Goal: Task Accomplishment & Management: Use online tool/utility

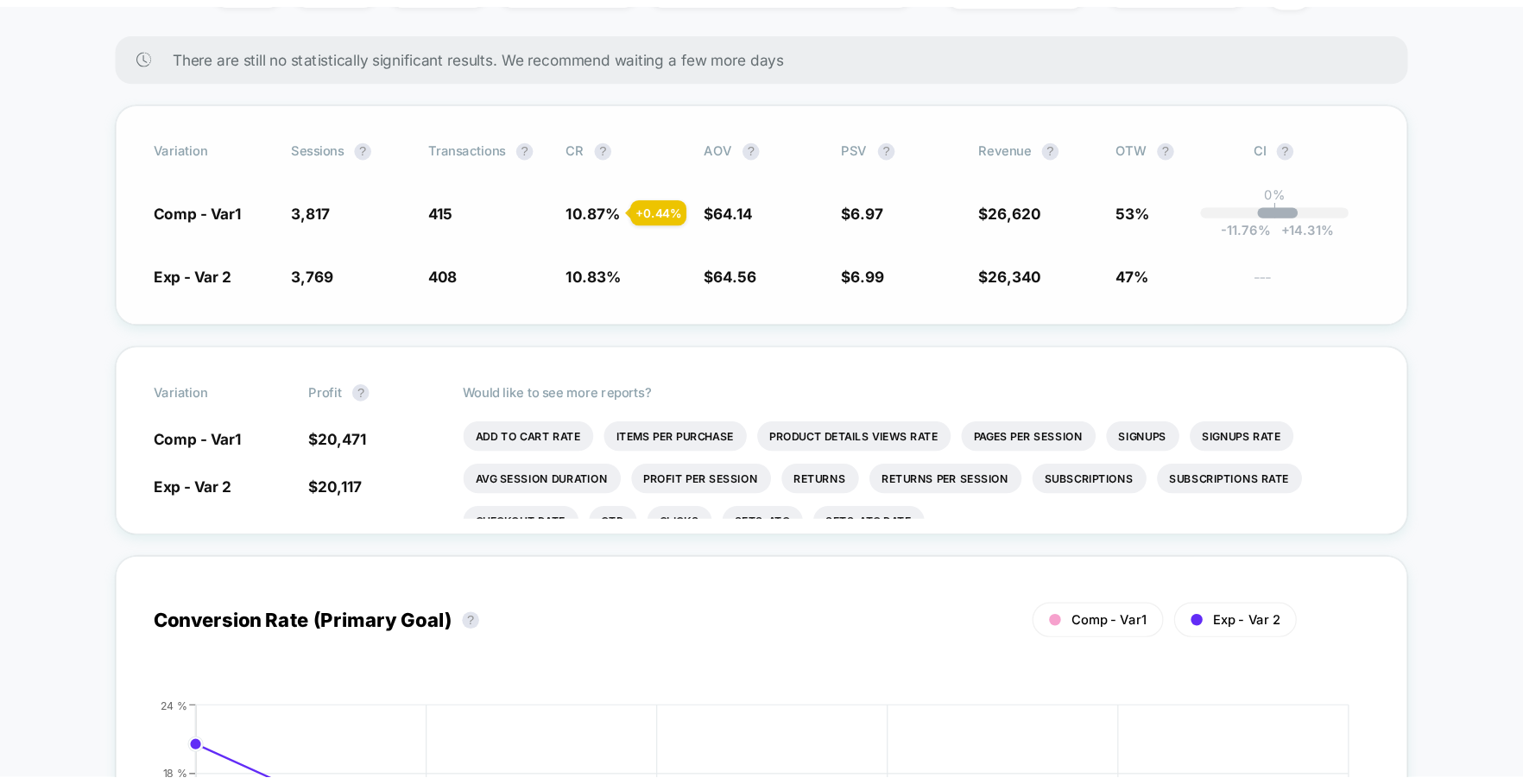
scroll to position [272, 0]
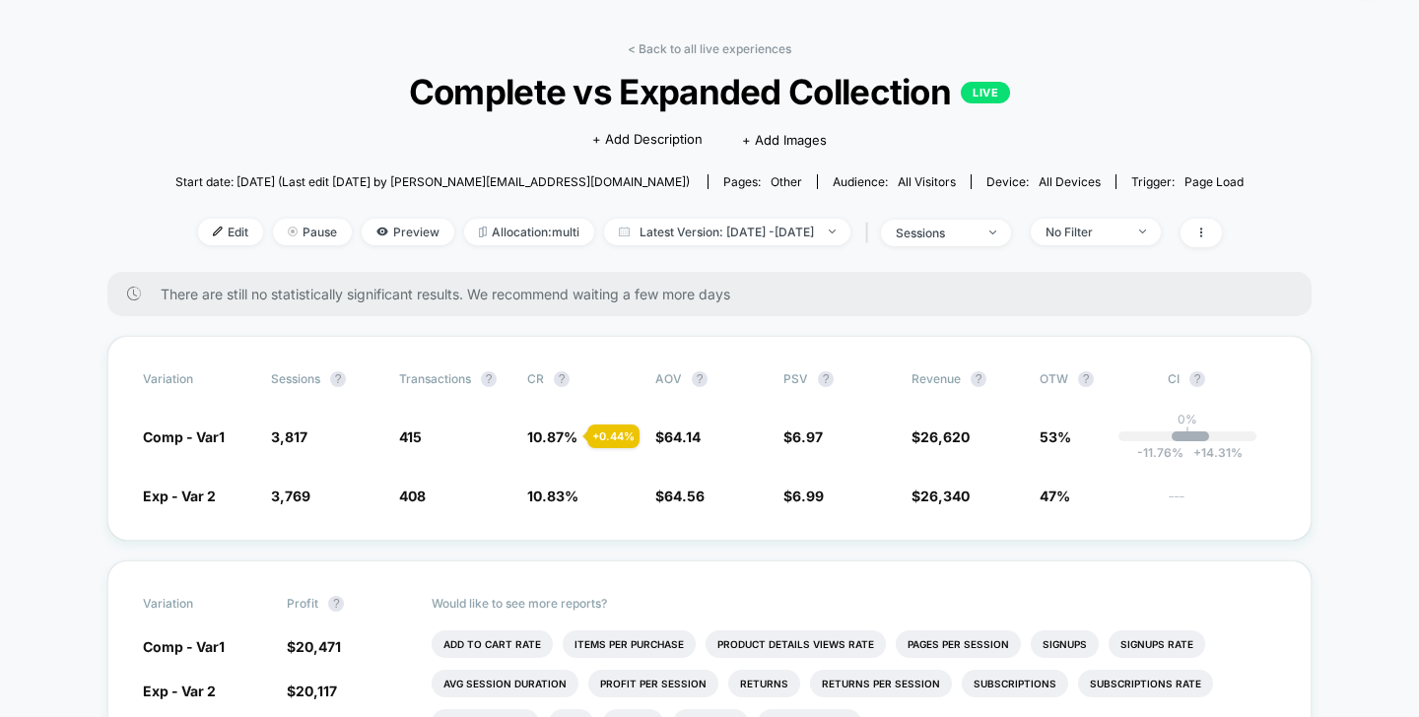
scroll to position [63, 0]
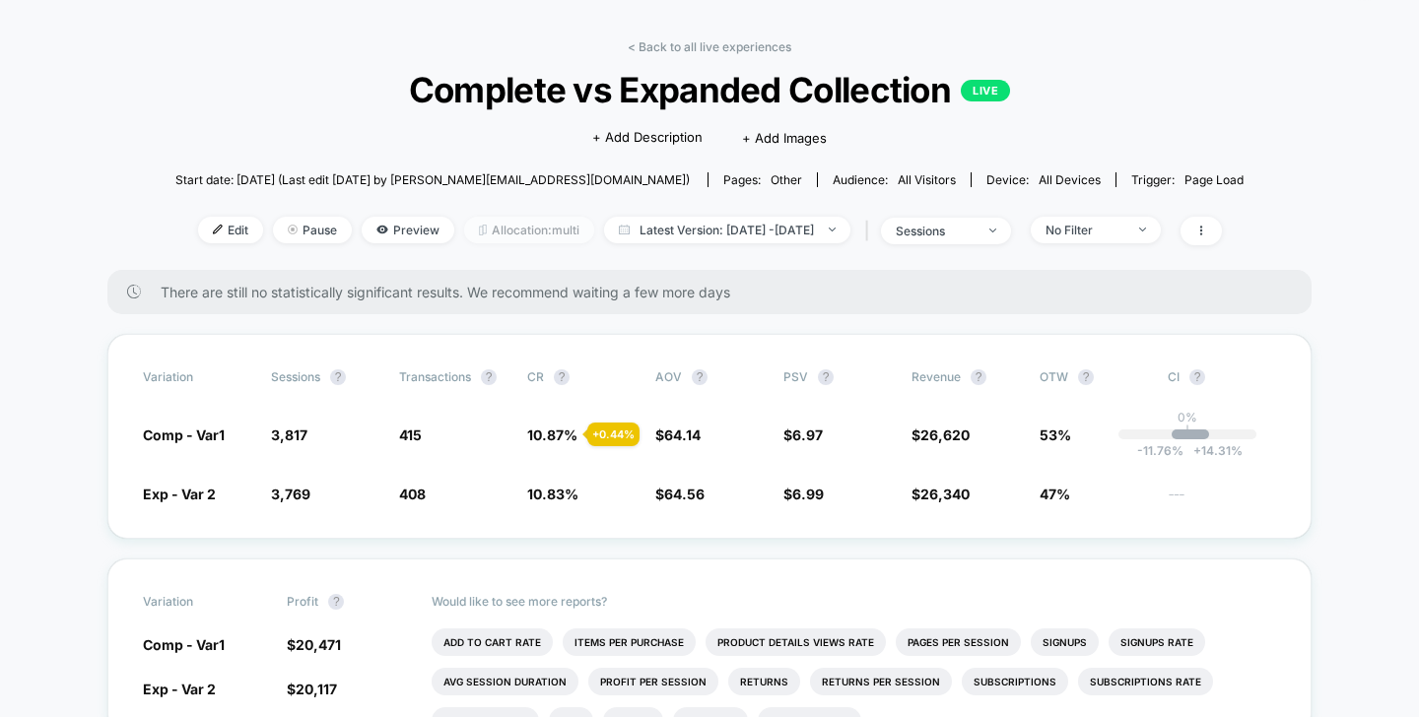
click at [490, 231] on span "Allocation: multi" at bounding box center [529, 230] width 130 height 27
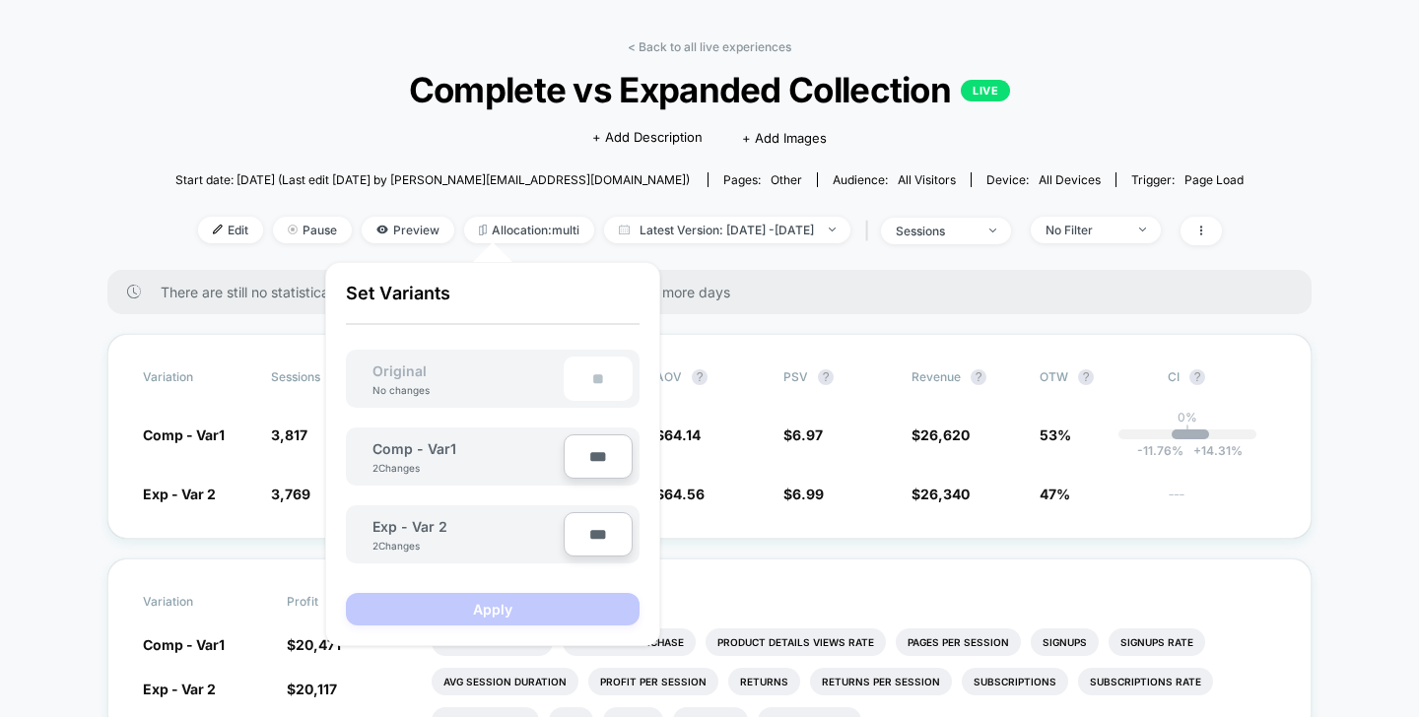
click at [1307, 302] on div "There are still no statistically significant results. We recommend waiting a fe…" at bounding box center [709, 292] width 1204 height 44
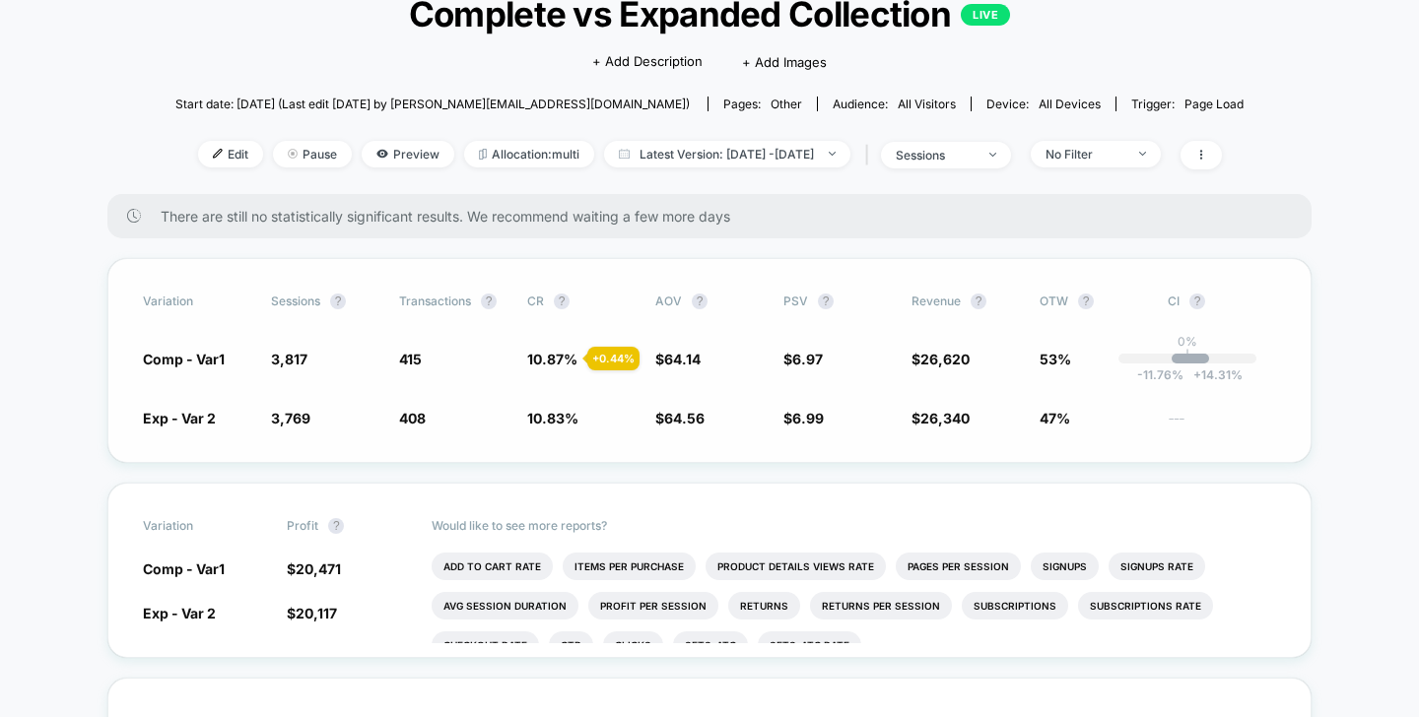
scroll to position [160, 0]
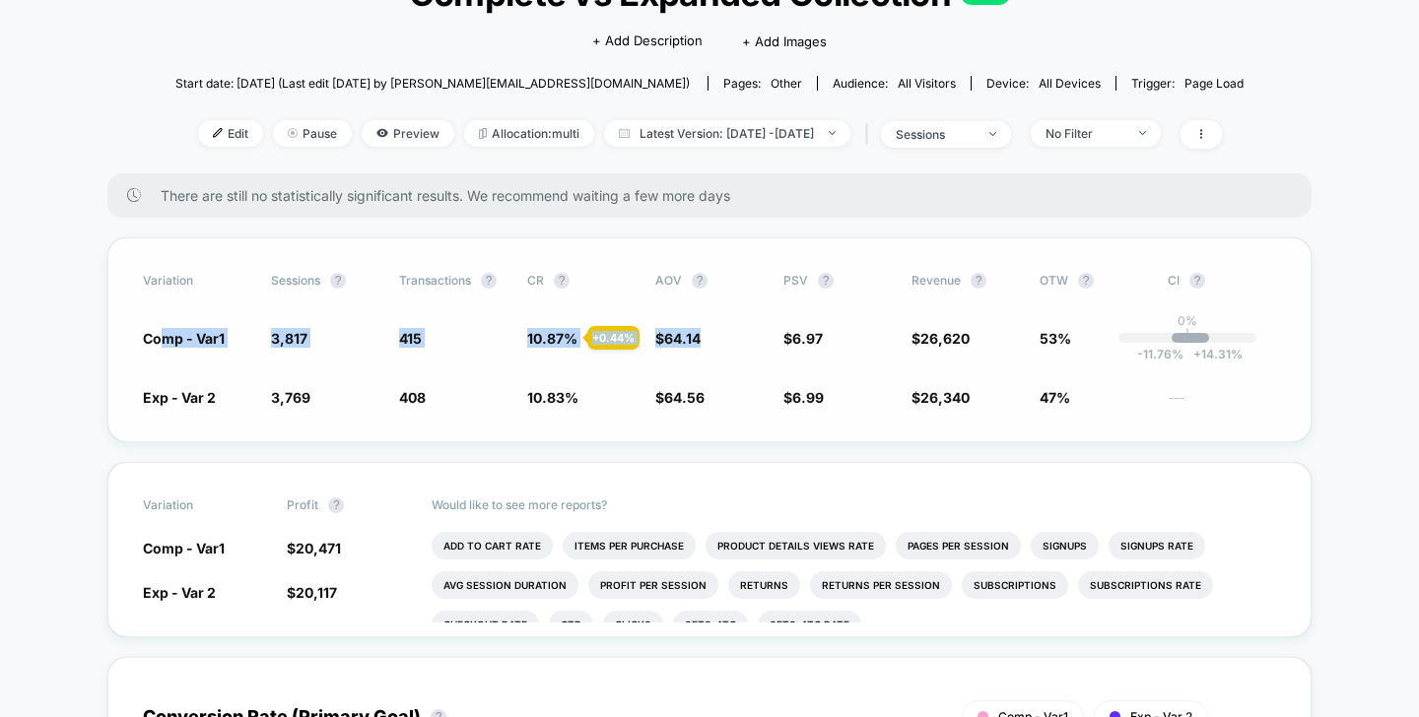
drag, startPoint x: 168, startPoint y: 337, endPoint x: 814, endPoint y: 355, distance: 646.6
click at [794, 356] on div "Variation Sessions ? Transactions ? CR ? AOV ? PSV ? Revenue ? OTW ? CI ? Comp …" at bounding box center [709, 339] width 1204 height 205
click at [1007, 354] on div "Variation Sessions ? Transactions ? CR ? AOV ? PSV ? Revenue ? OTW ? CI ? Comp …" at bounding box center [709, 339] width 1204 height 205
drag, startPoint x: 703, startPoint y: 338, endPoint x: 630, endPoint y: 326, distance: 73.9
click at [630, 328] on div "Comp - Var1 3,817 + 1.3 % 415 + 0.44 % 10.87 % + 0.44 % $ 64.14 - 0.64 % $ 6.97…" at bounding box center [709, 338] width 1133 height 20
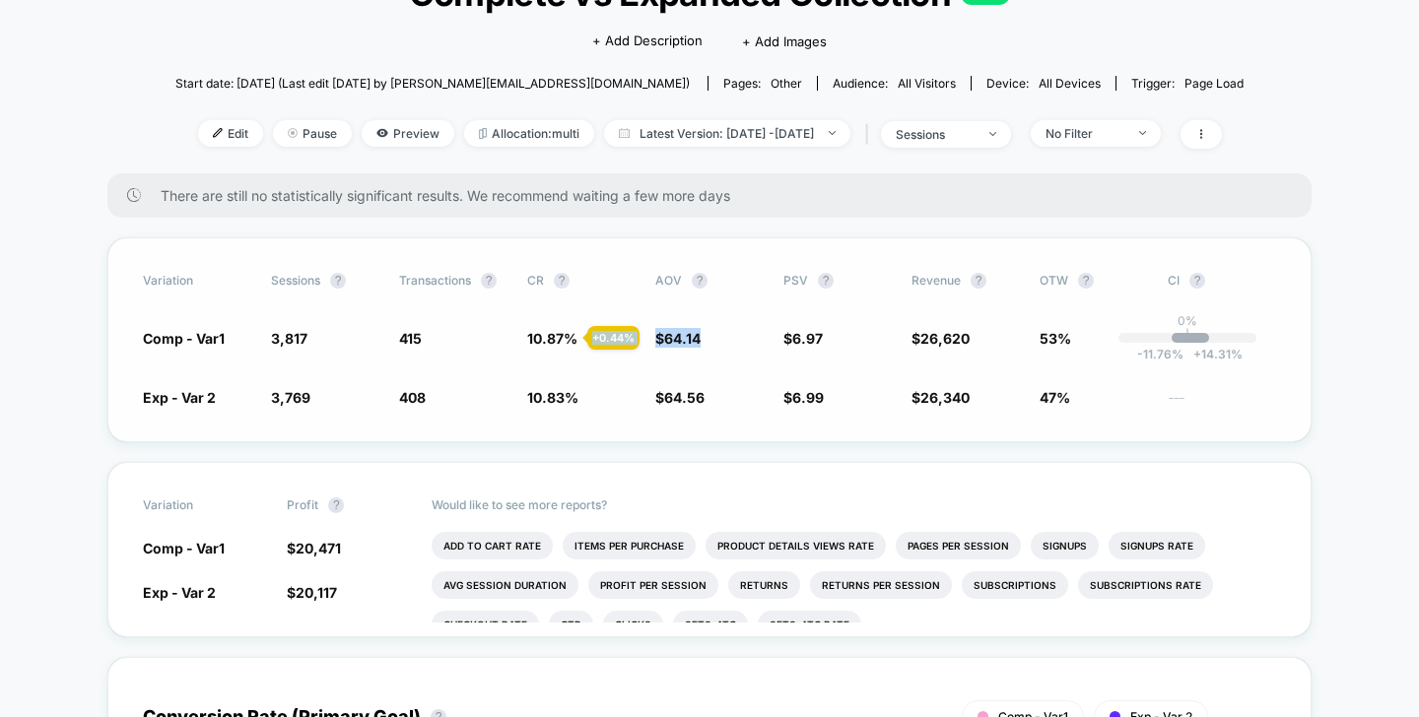
click at [692, 350] on div "Variation Sessions ? Transactions ? CR ? AOV ? PSV ? Revenue ? OTW ? CI ? Comp …" at bounding box center [709, 339] width 1204 height 205
click at [974, 133] on div "sessions" at bounding box center [935, 134] width 79 height 15
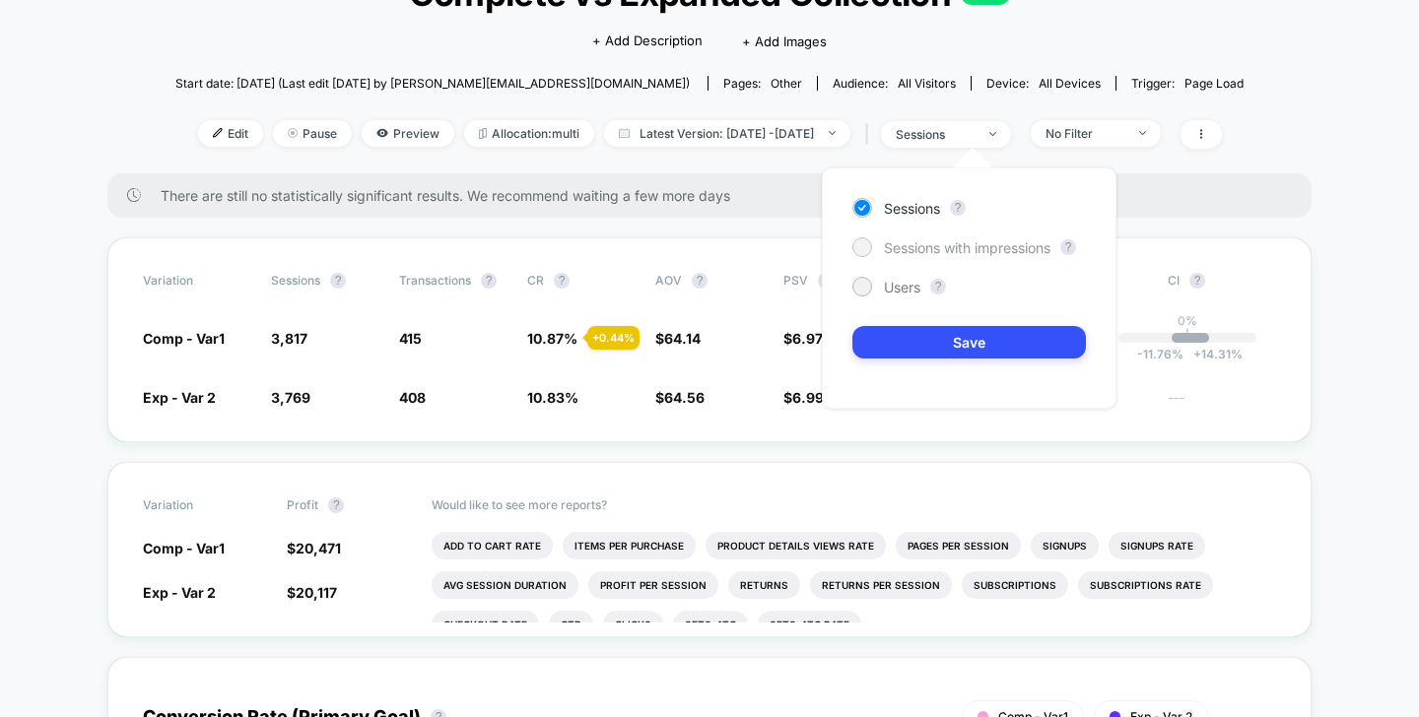
click at [969, 238] on div "Sessions with impressions" at bounding box center [951, 247] width 198 height 20
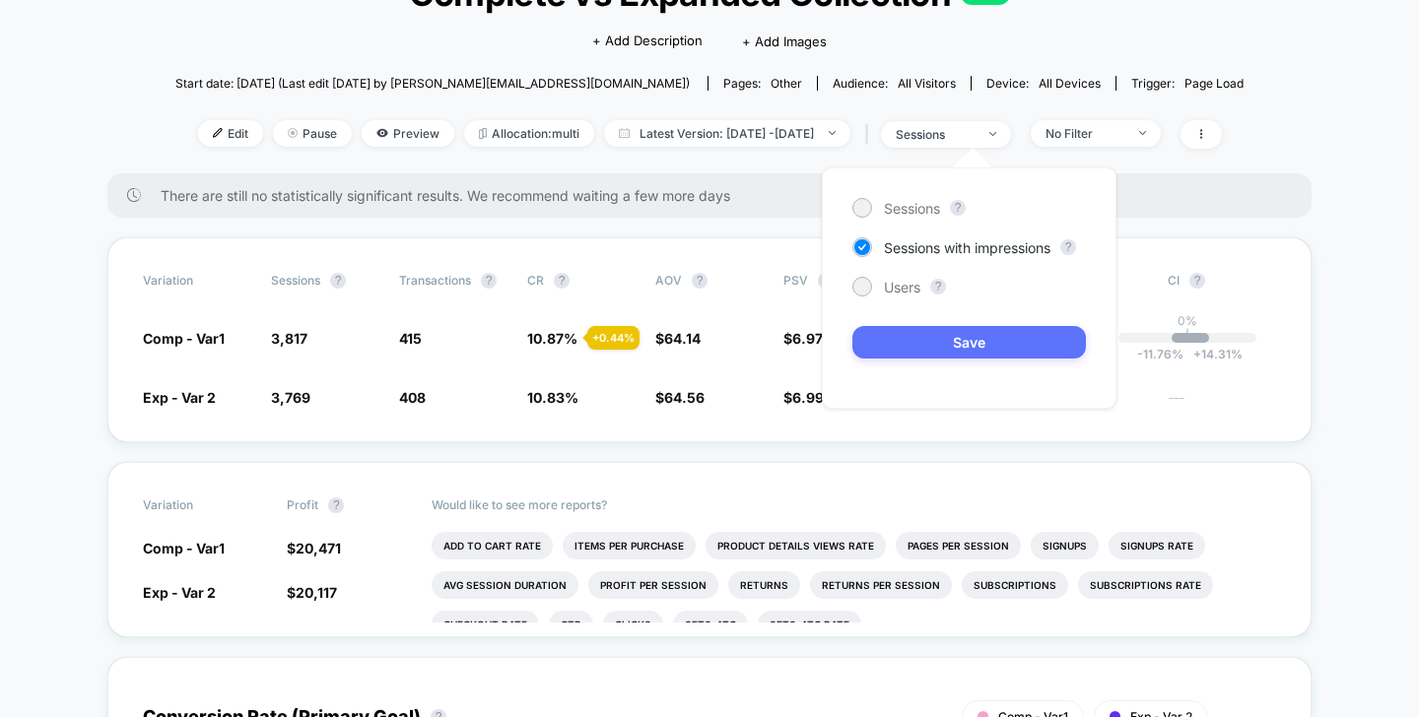
click at [982, 330] on button "Save" at bounding box center [969, 342] width 234 height 33
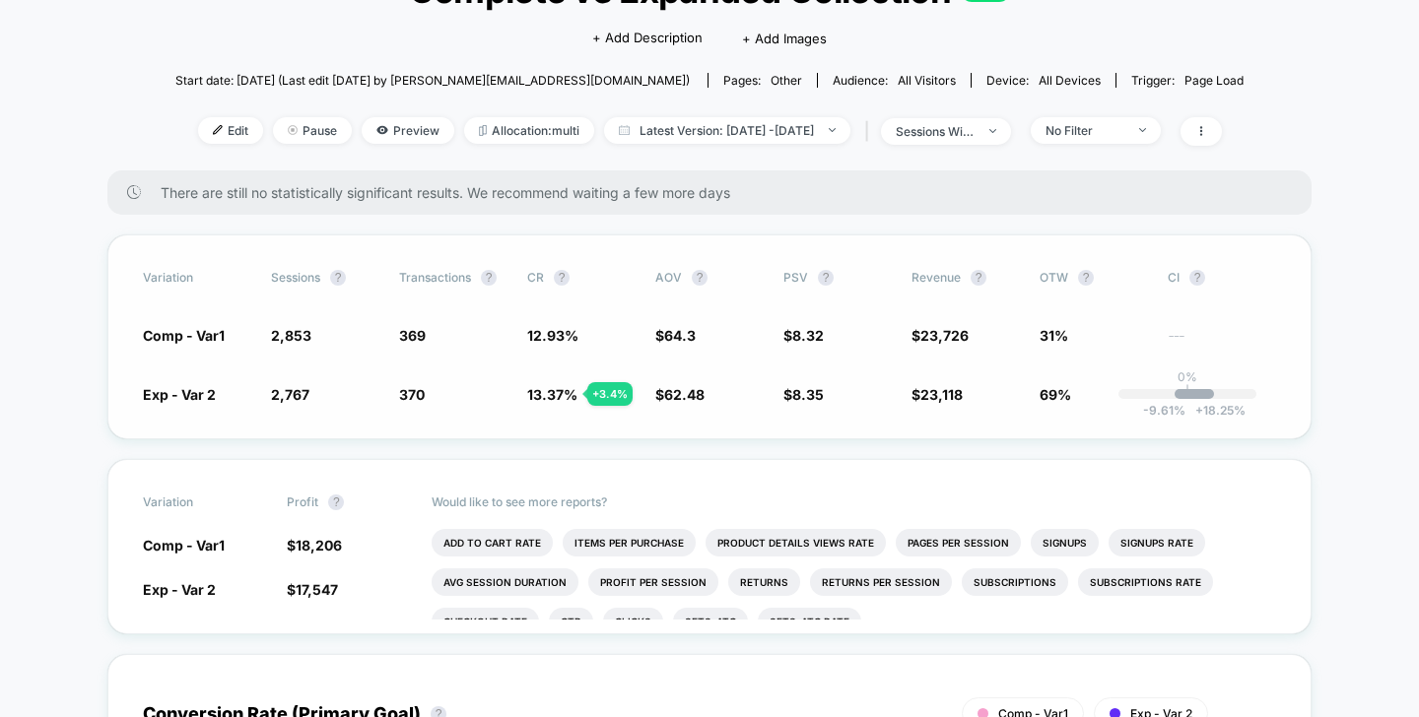
scroll to position [164, 0]
click at [382, 124] on span "Preview" at bounding box center [408, 129] width 93 height 27
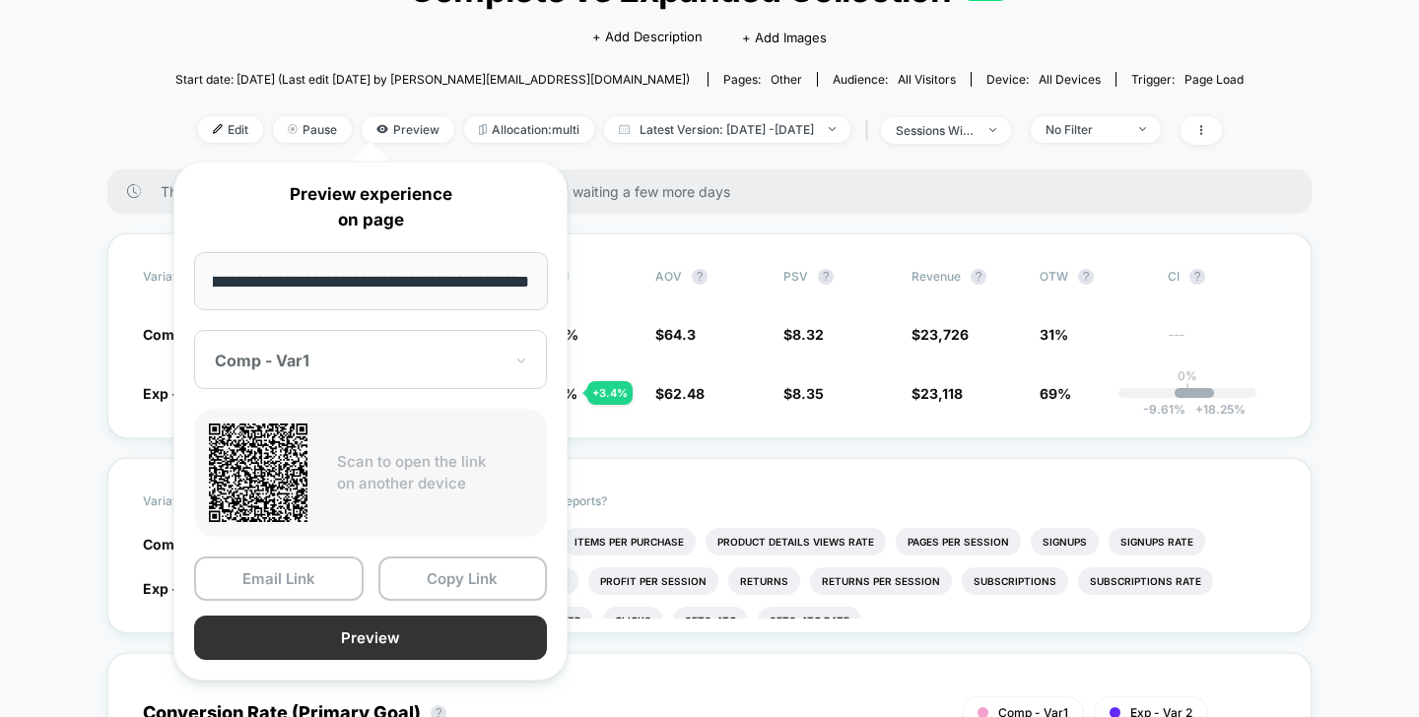
scroll to position [0, 0]
click at [412, 632] on button "Preview" at bounding box center [370, 638] width 353 height 44
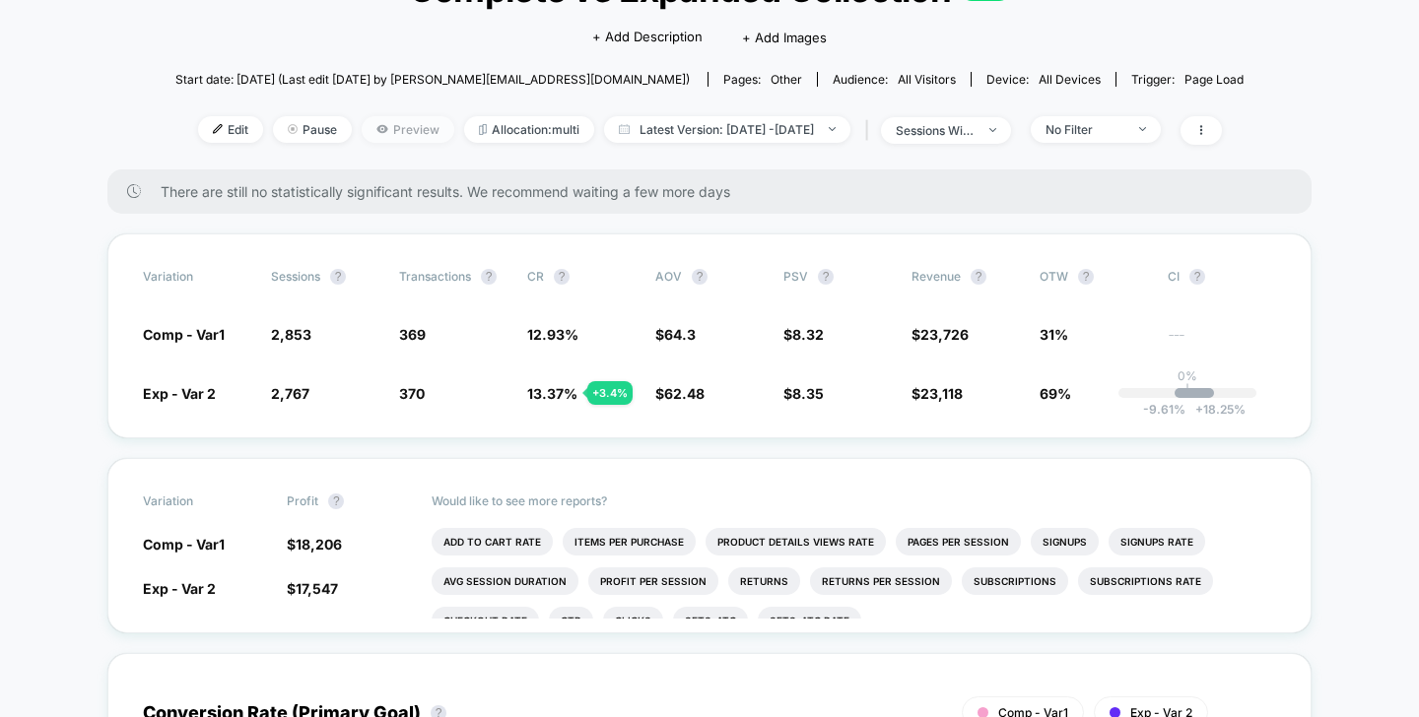
click at [362, 137] on span "Preview" at bounding box center [408, 129] width 93 height 27
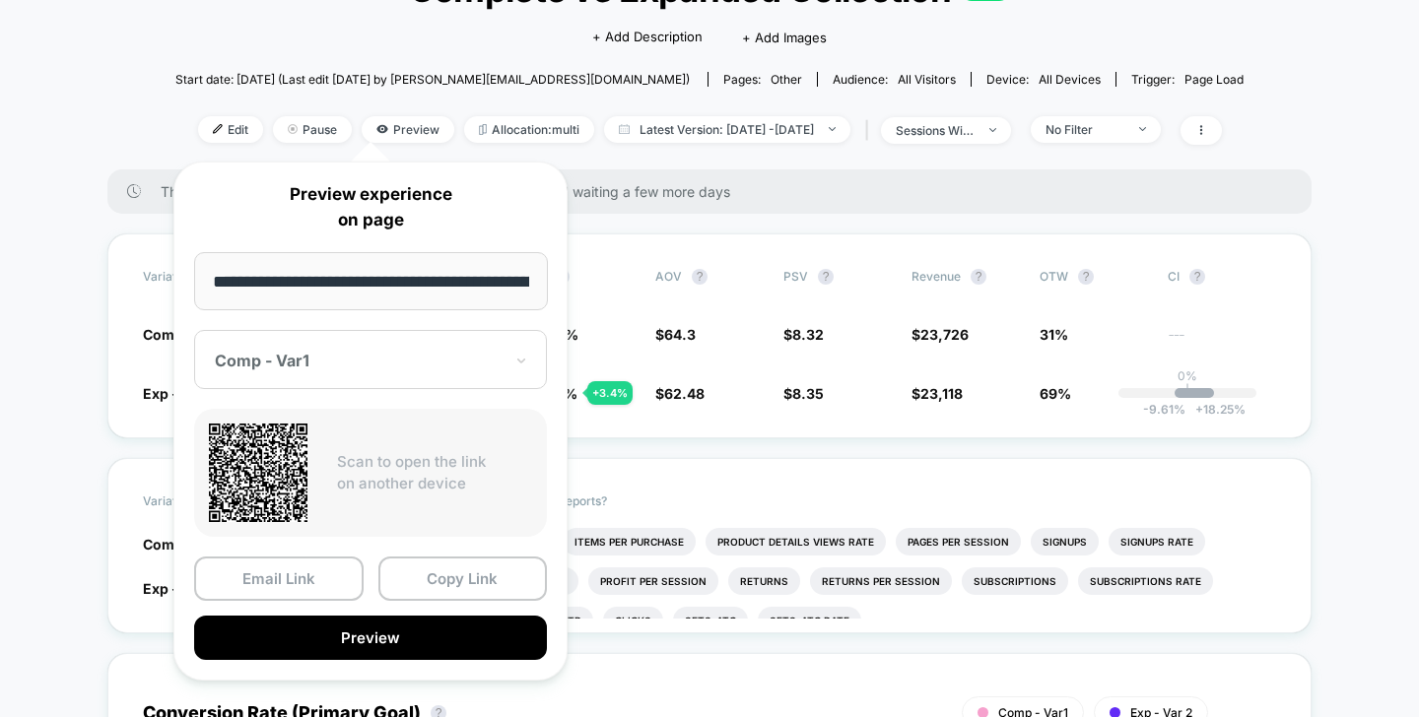
click at [392, 376] on div "Comp - Var1" at bounding box center [370, 359] width 353 height 59
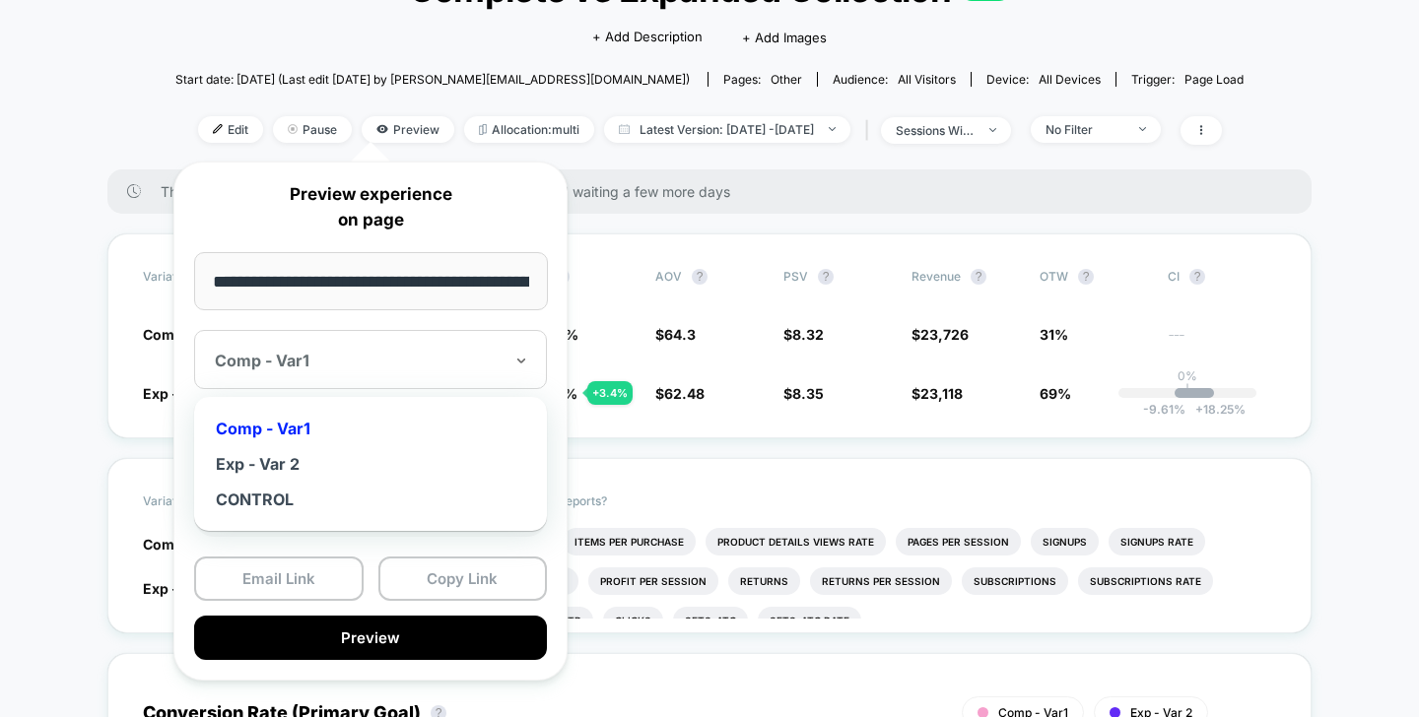
drag, startPoint x: 377, startPoint y: 463, endPoint x: 367, endPoint y: 459, distance: 11.5
click at [377, 463] on div "Exp - Var 2" at bounding box center [370, 463] width 333 height 35
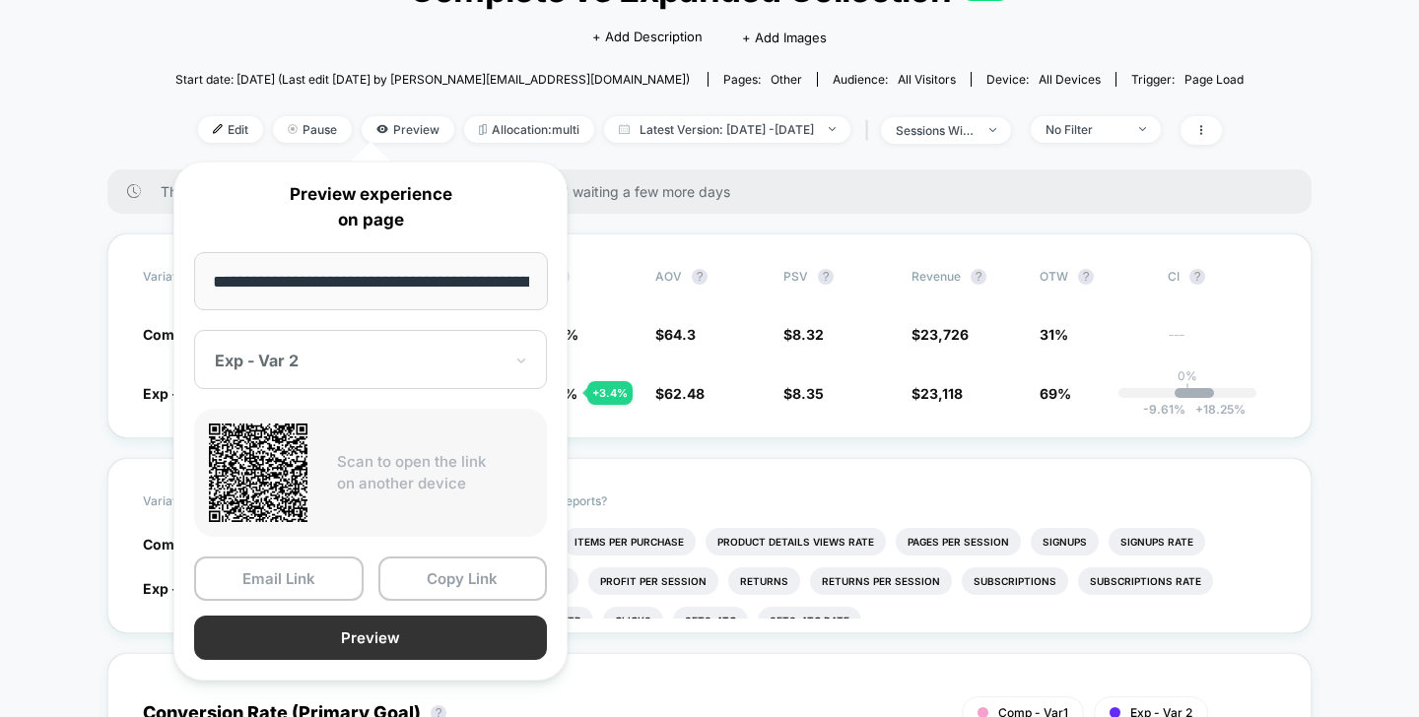
click at [411, 642] on button "Preview" at bounding box center [370, 638] width 353 height 44
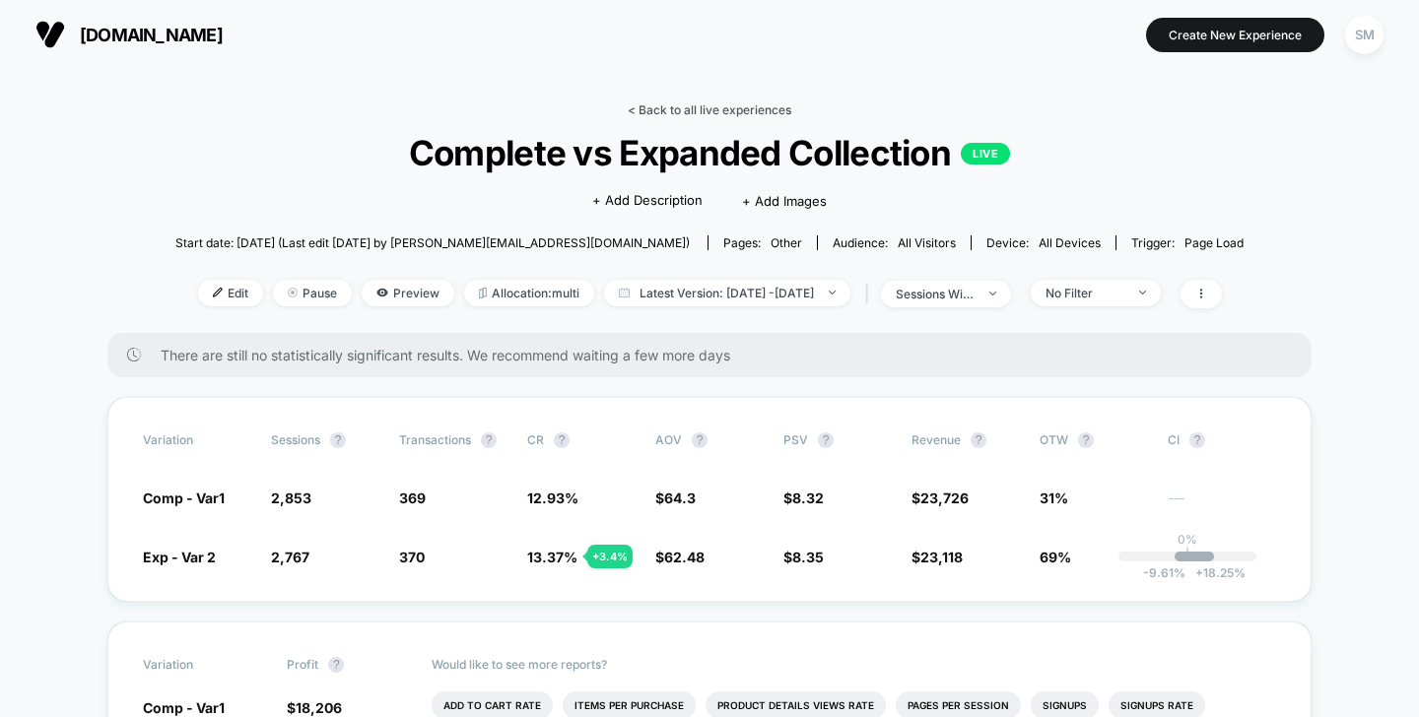
click at [692, 116] on link "< Back to all live experiences" at bounding box center [710, 109] width 164 height 15
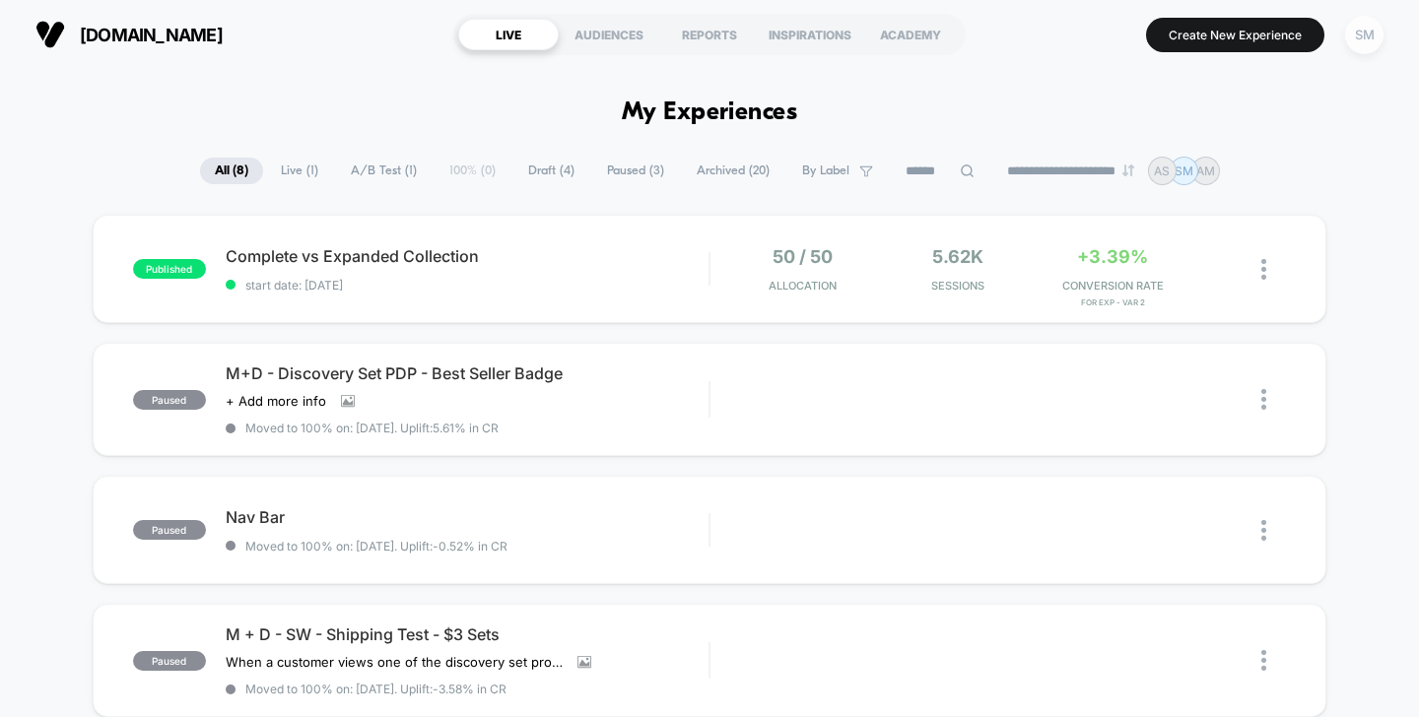
click at [1375, 31] on div "SM" at bounding box center [1364, 35] width 38 height 38
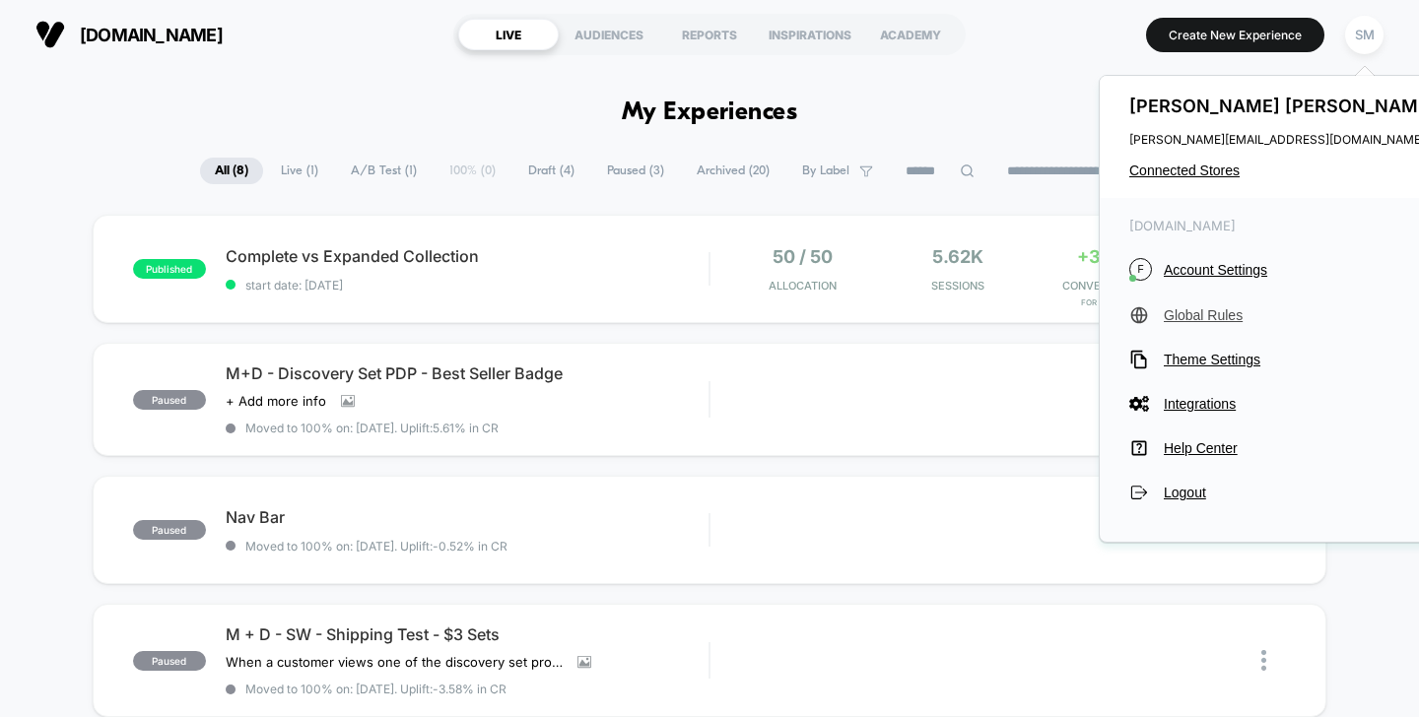
click at [1210, 312] on span "Global Rules" at bounding box center [1302, 315] width 277 height 16
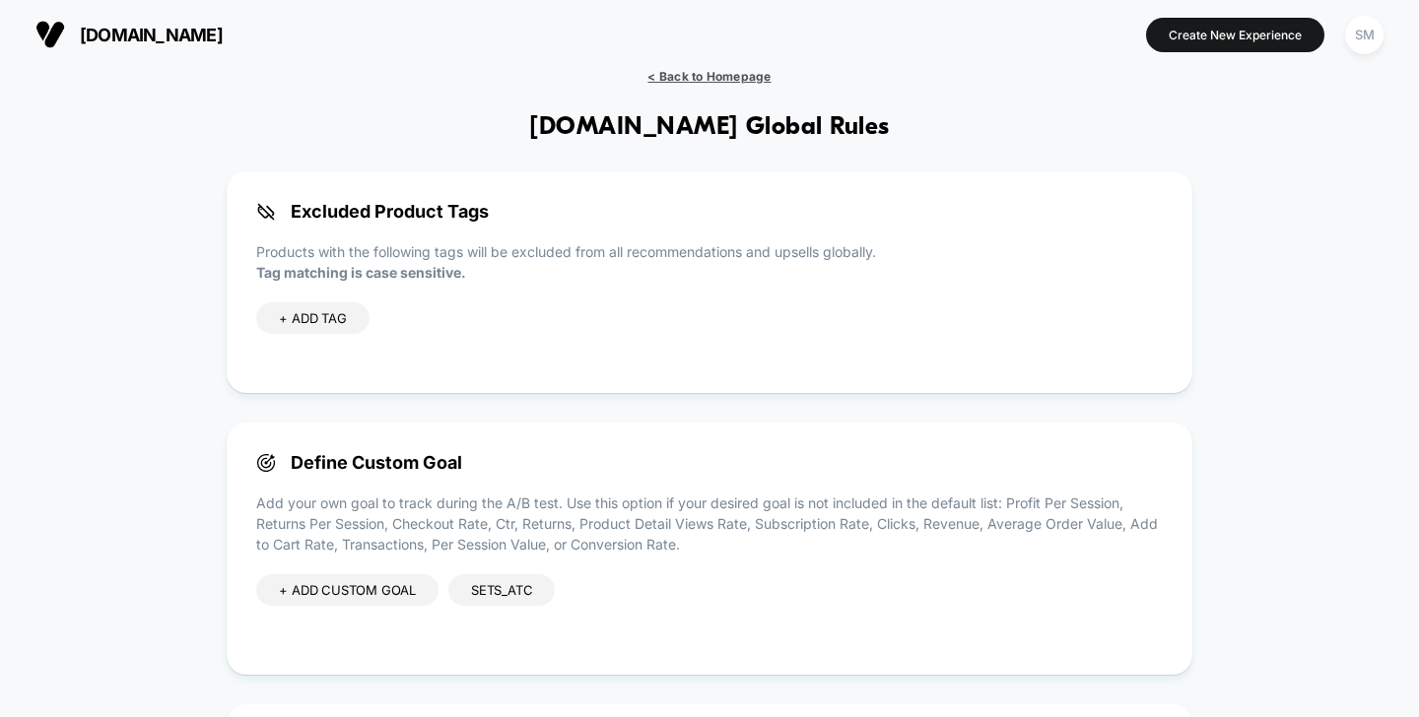
click at [701, 77] on span "< Back to Homepage" at bounding box center [708, 76] width 123 height 15
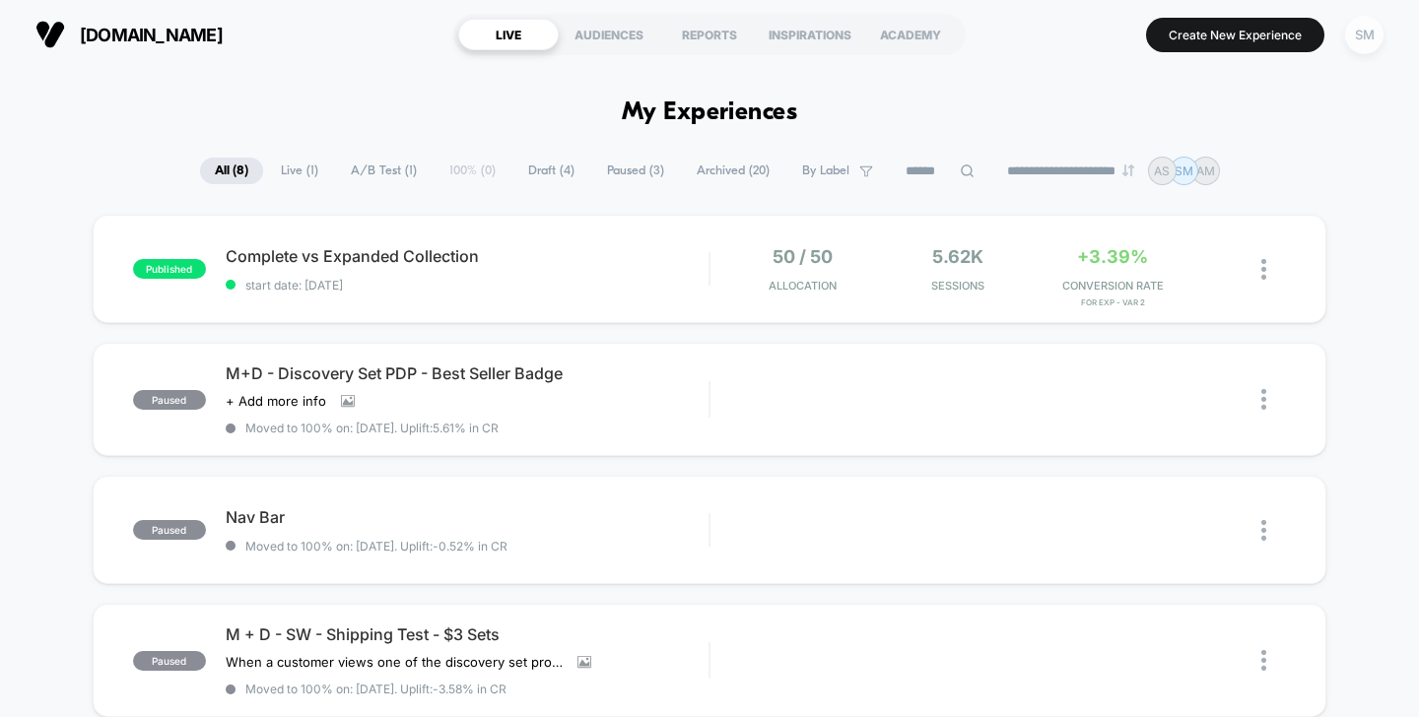
click at [1365, 42] on div "SM" at bounding box center [1364, 35] width 38 height 38
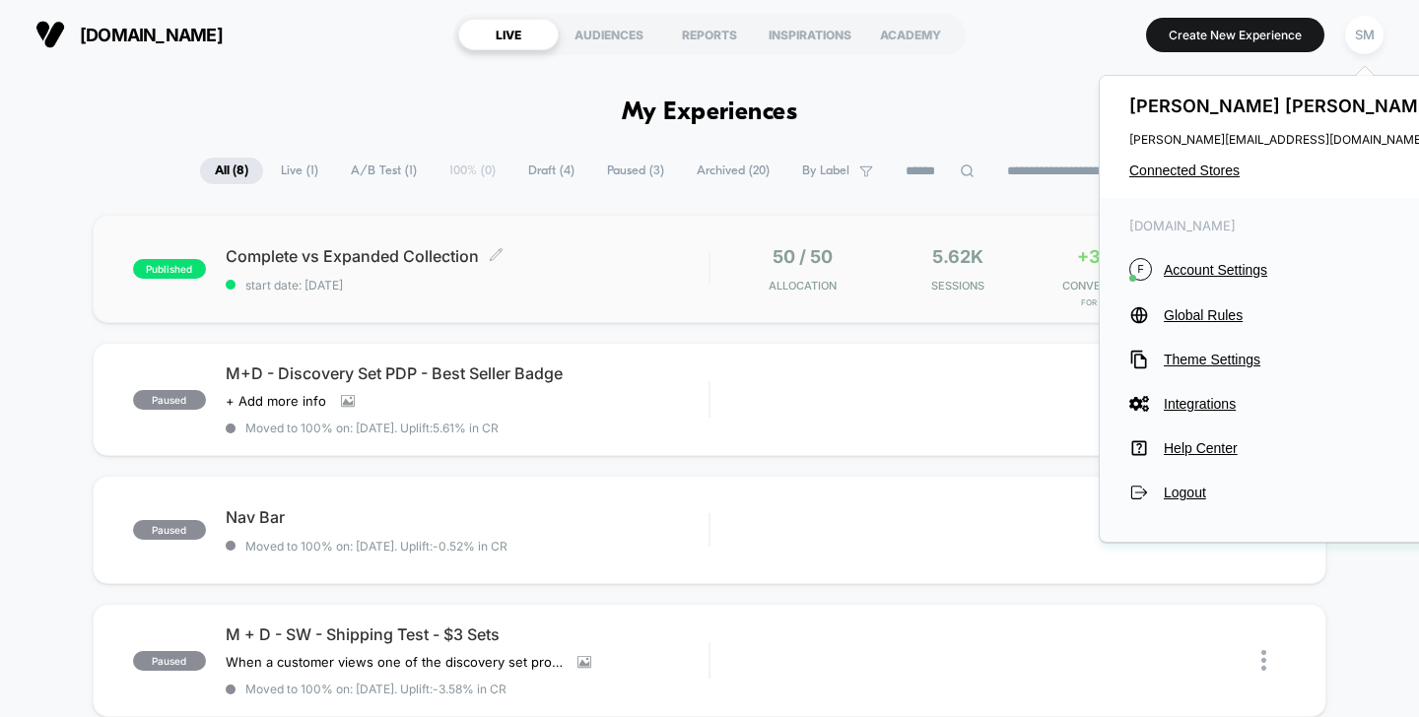
click at [288, 261] on span "Complete vs Expanded Collection Click to edit experience details" at bounding box center [468, 256] width 484 height 20
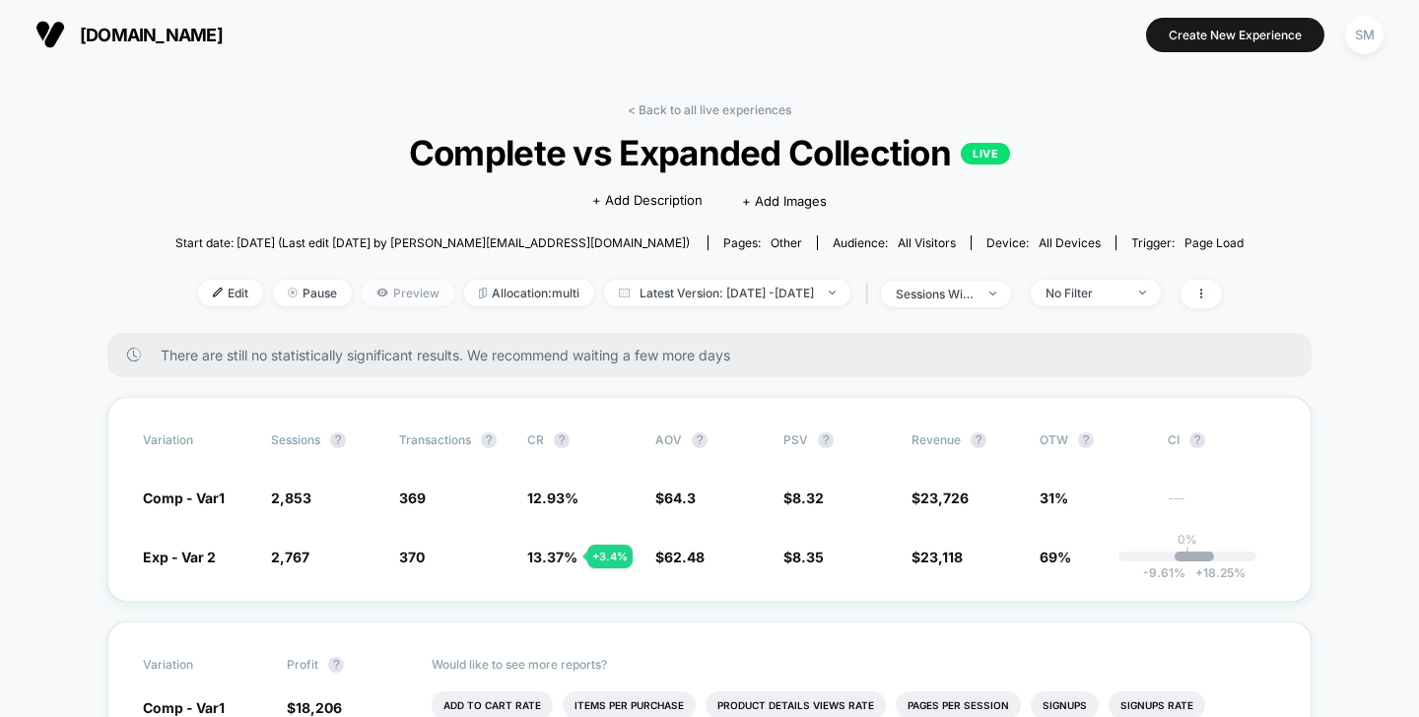
click at [400, 300] on span "Preview" at bounding box center [408, 293] width 93 height 27
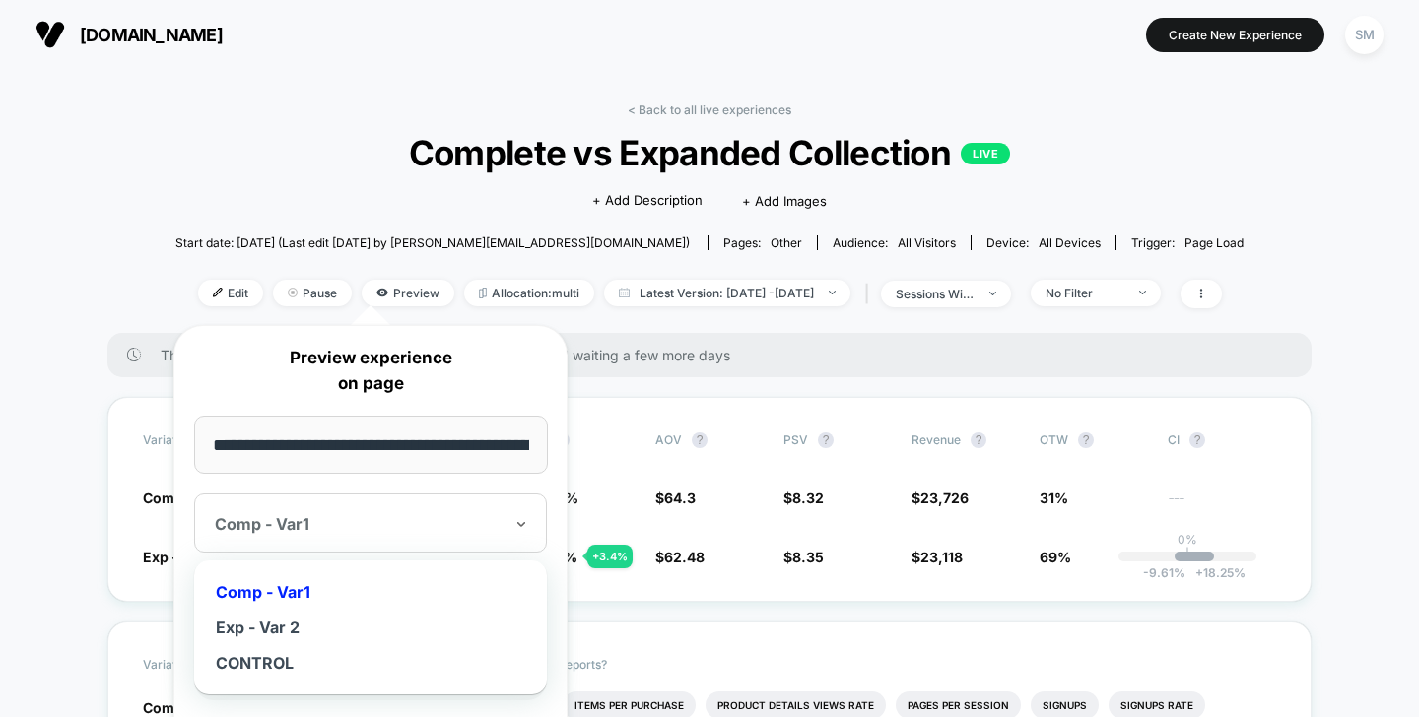
click at [430, 523] on div at bounding box center [359, 524] width 288 height 20
click at [386, 638] on div "Exp - Var 2" at bounding box center [370, 627] width 333 height 35
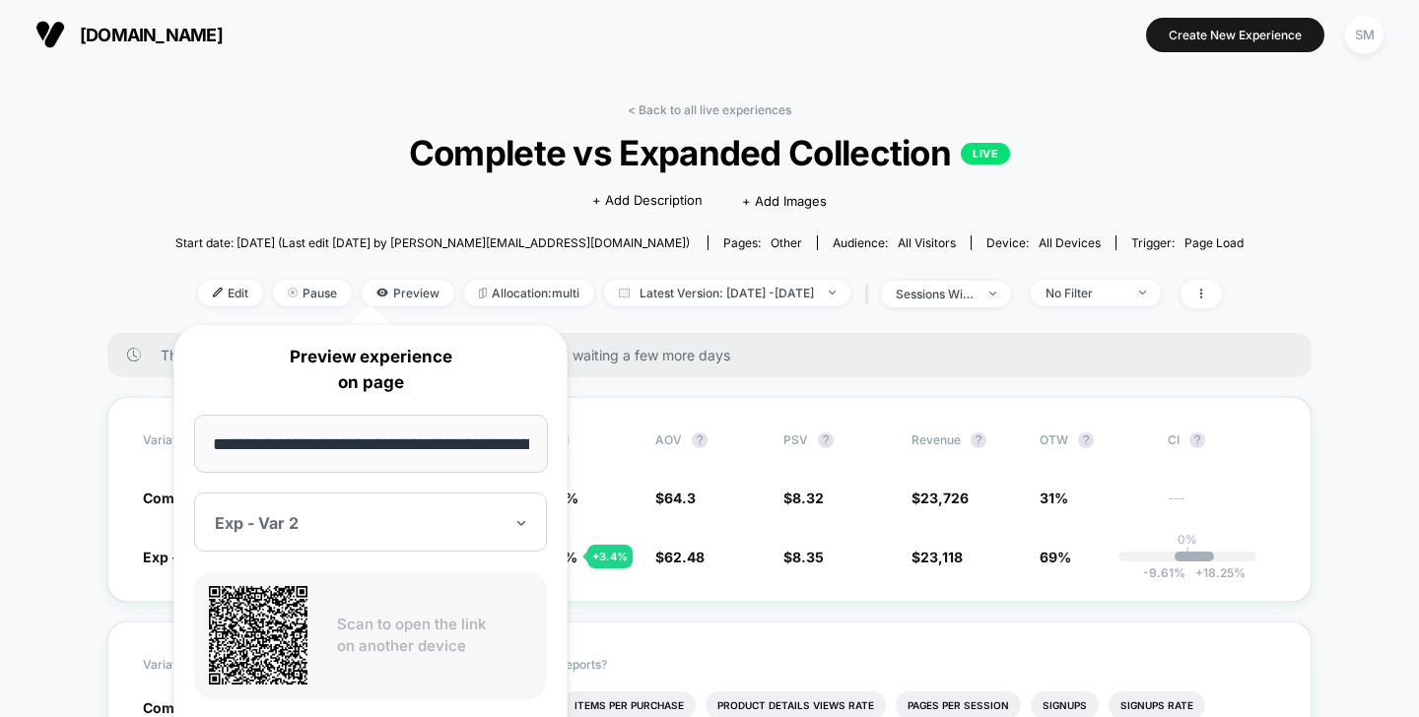
scroll to position [654, 0]
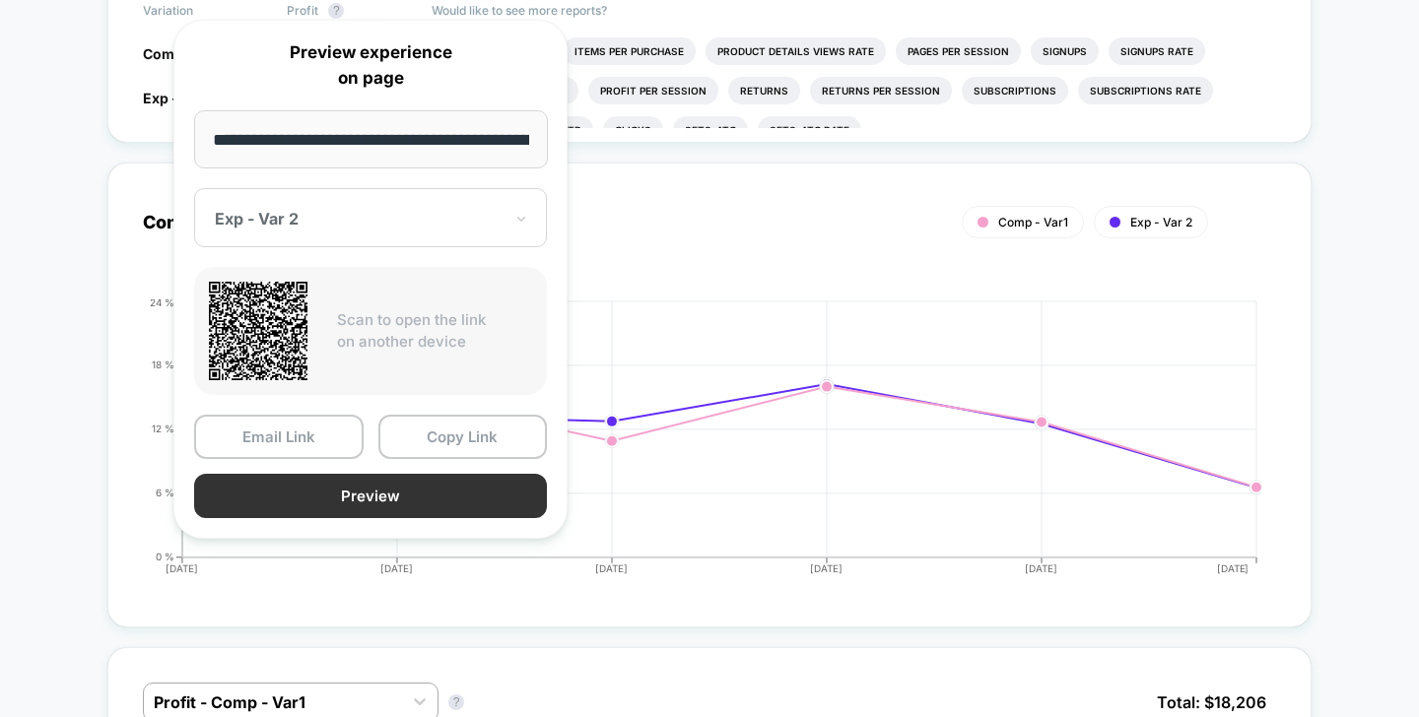
click at [440, 504] on button "Preview" at bounding box center [370, 496] width 353 height 44
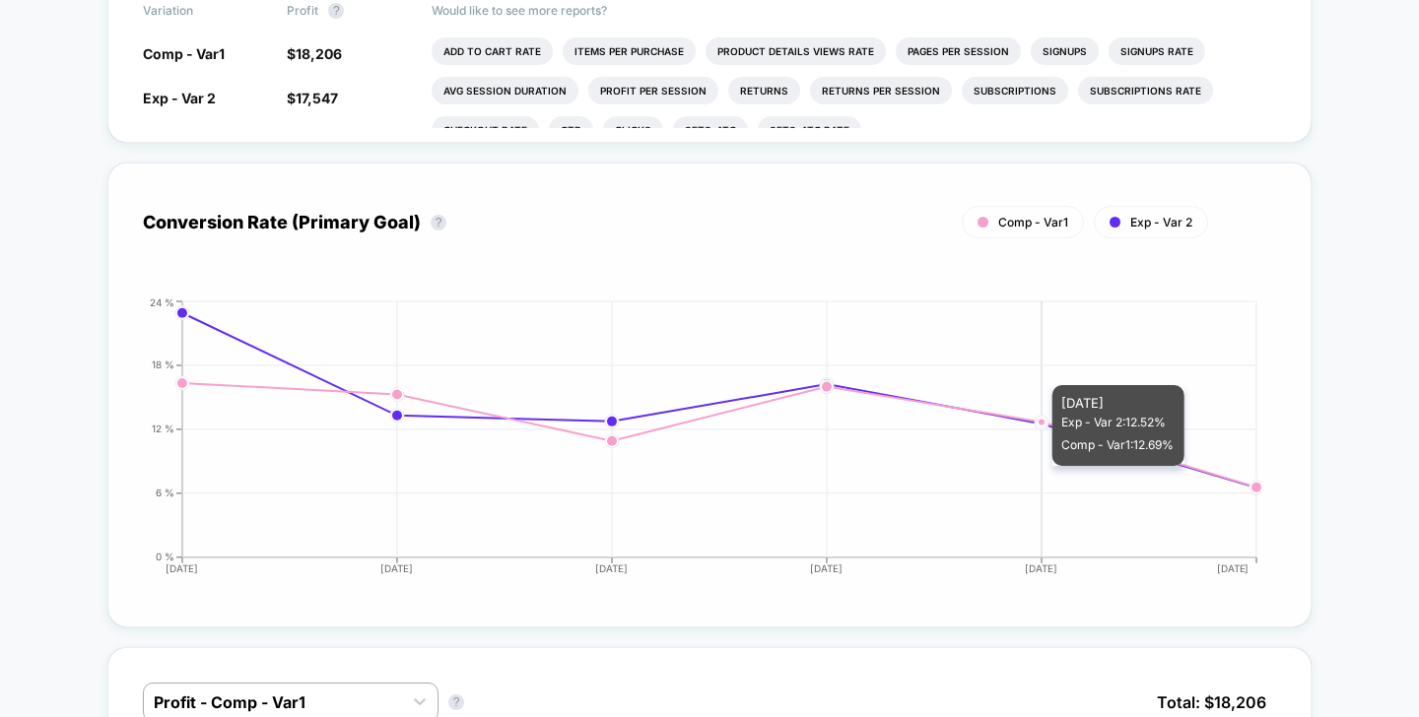
scroll to position [0, 0]
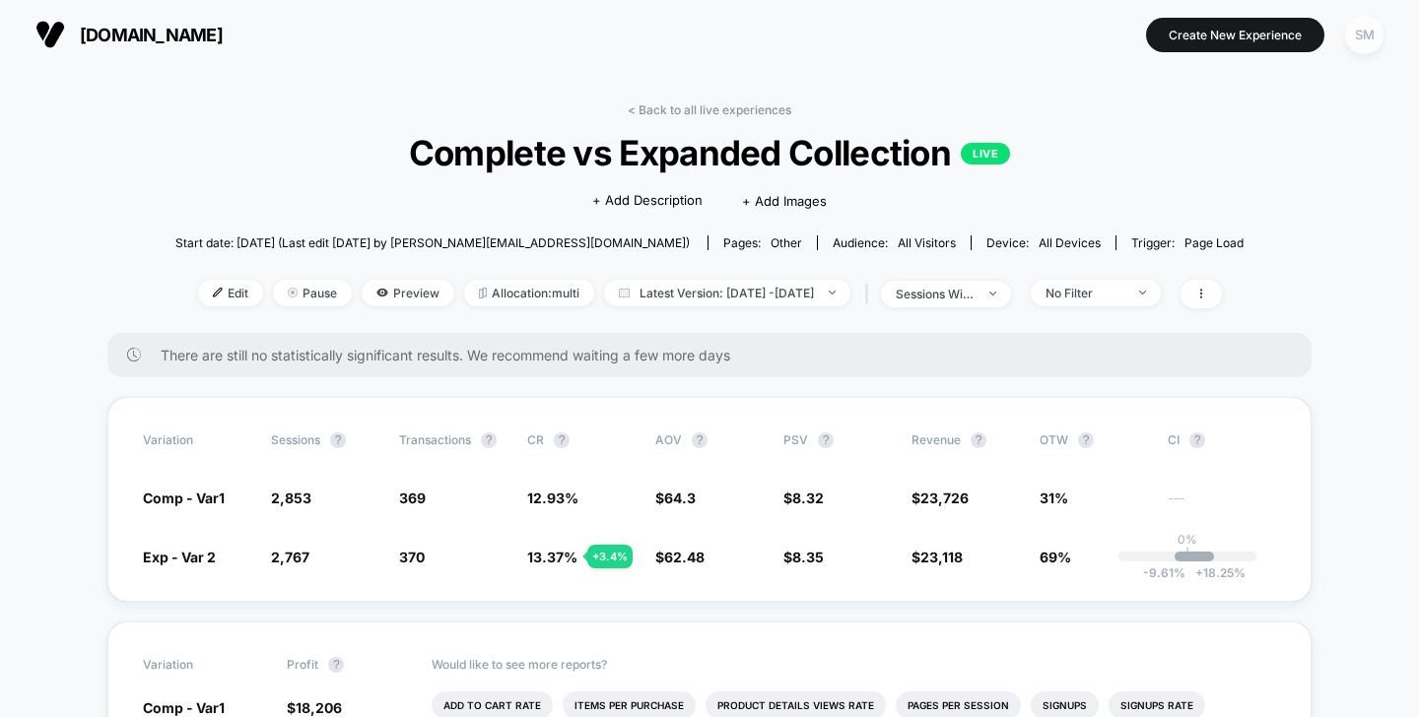
click at [1360, 42] on div "SM" at bounding box center [1364, 35] width 38 height 38
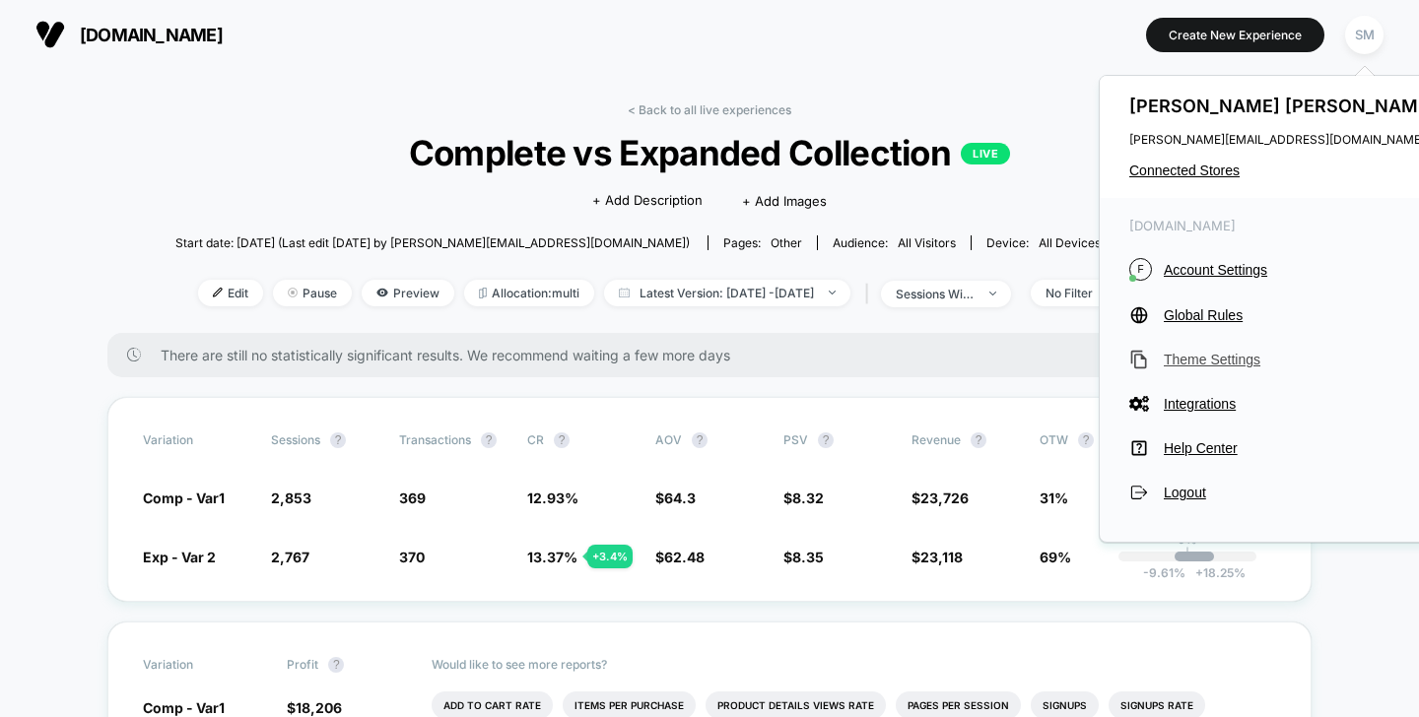
click at [1258, 355] on span "Theme Settings" at bounding box center [1302, 360] width 277 height 16
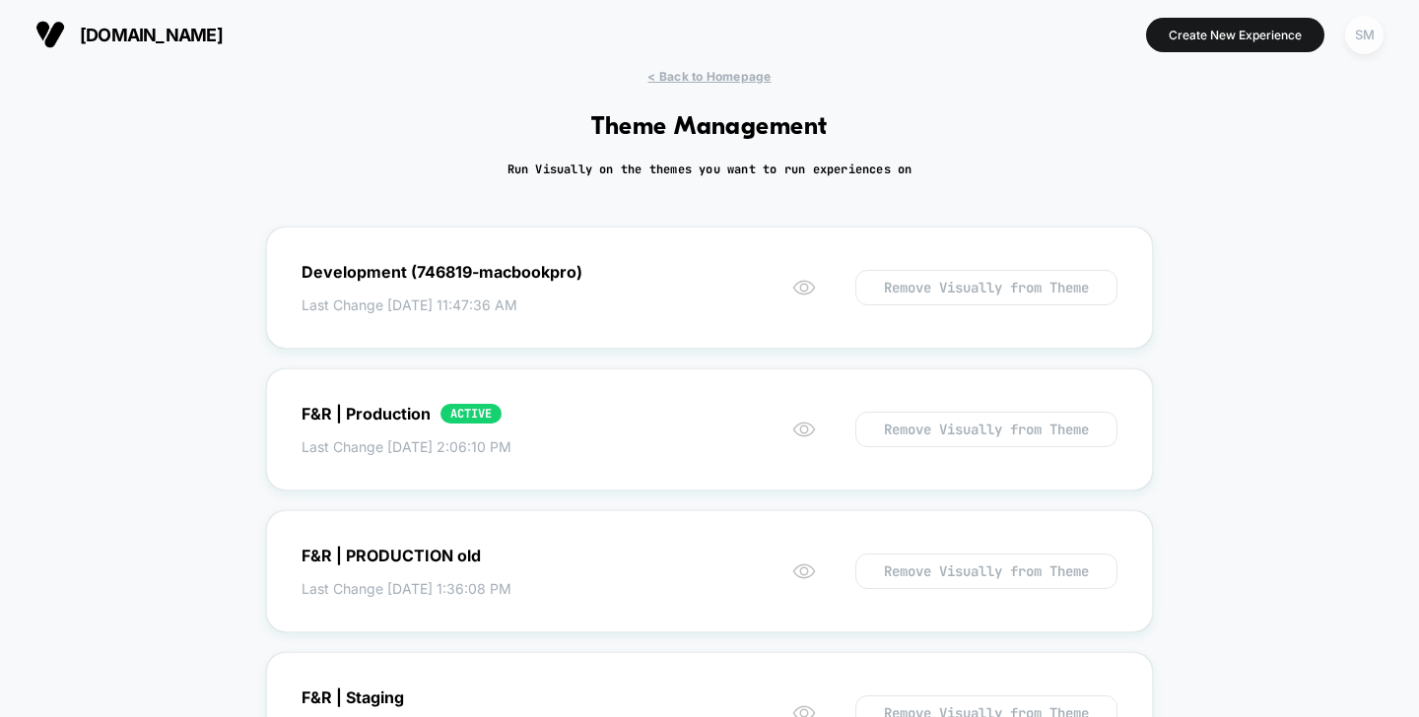
click at [1354, 40] on div "SM" at bounding box center [1364, 35] width 38 height 38
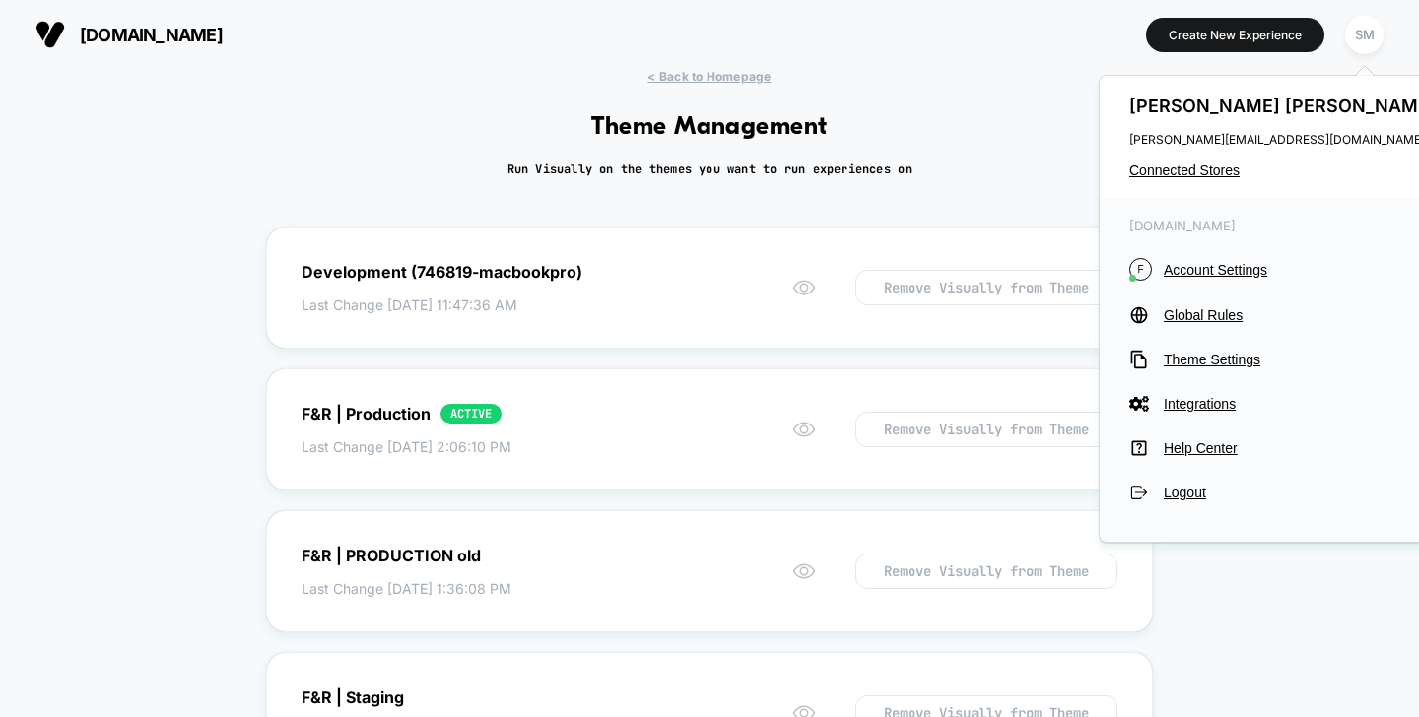
click at [749, 67] on div "fultonandroark.com Create New Experience SM" at bounding box center [709, 34] width 1419 height 69
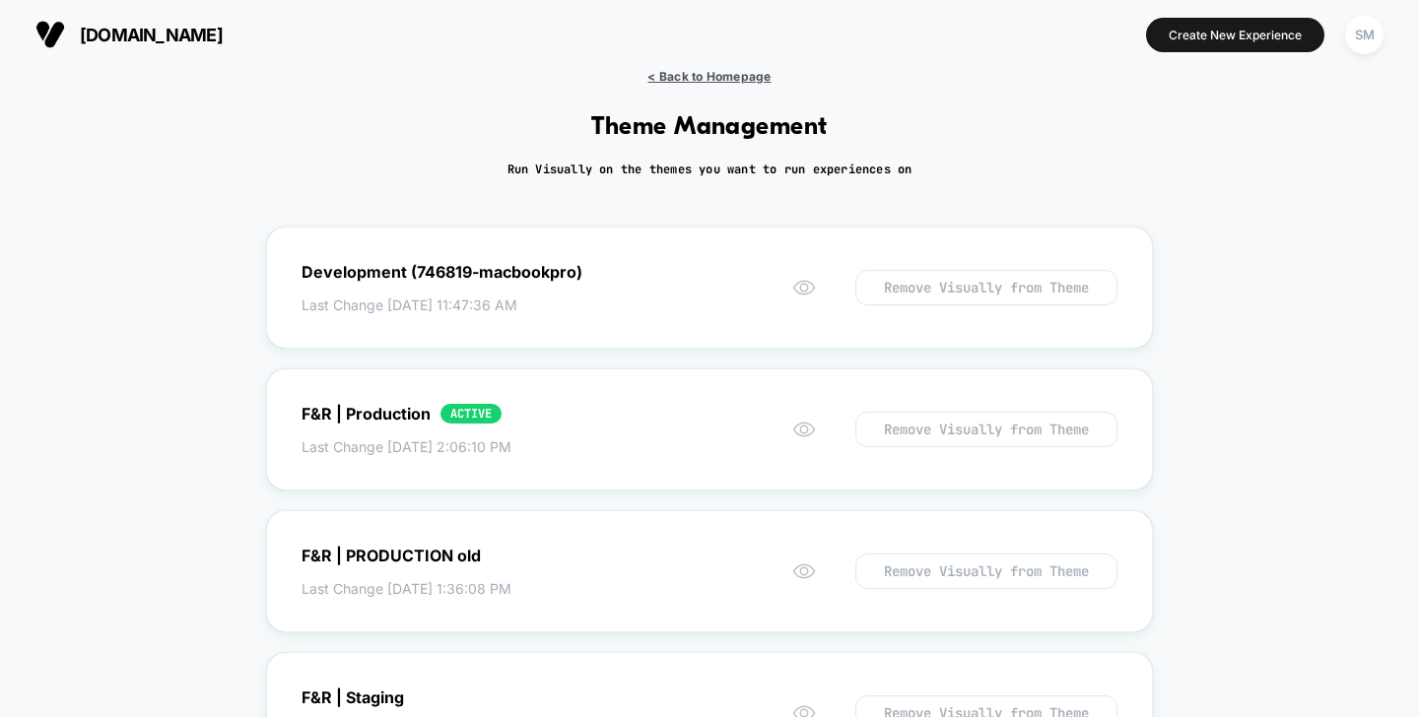
click at [749, 78] on span "< Back to Homepage" at bounding box center [708, 76] width 123 height 15
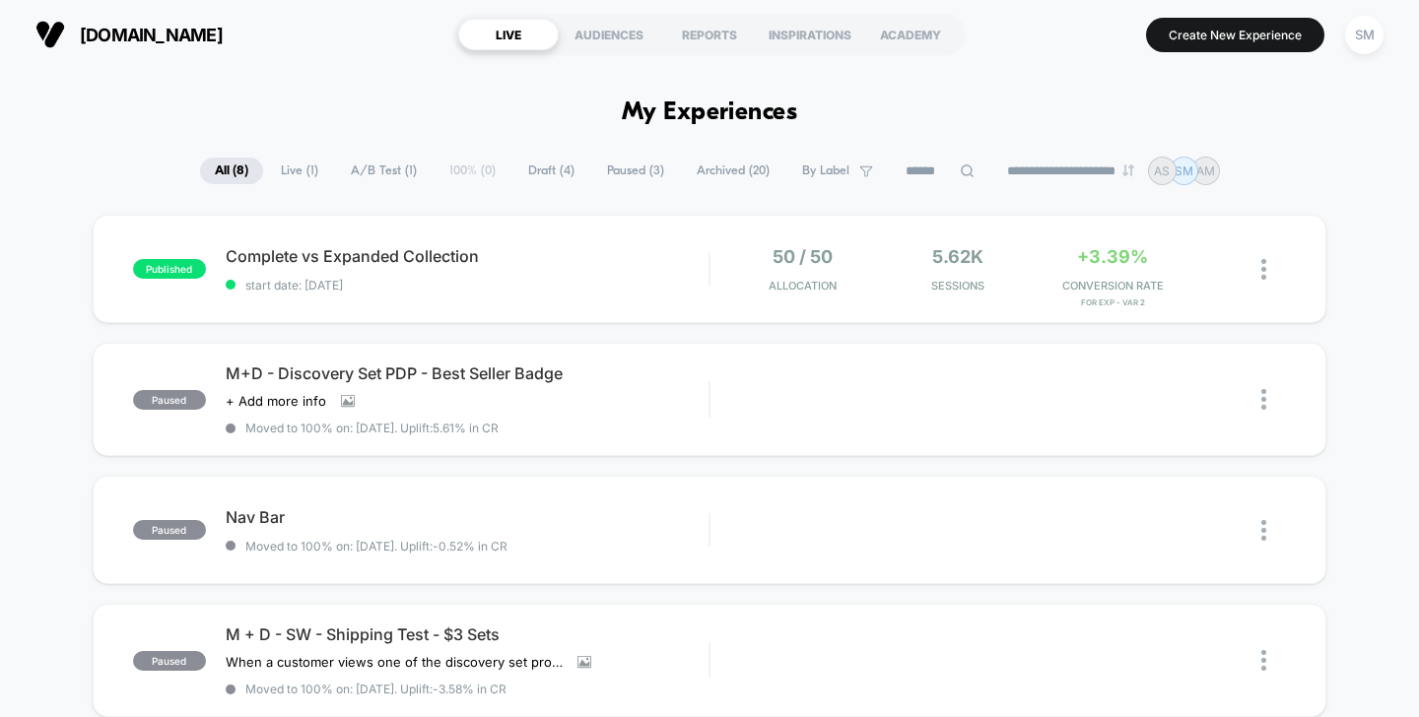
click at [1341, 36] on button "SM" at bounding box center [1364, 35] width 50 height 40
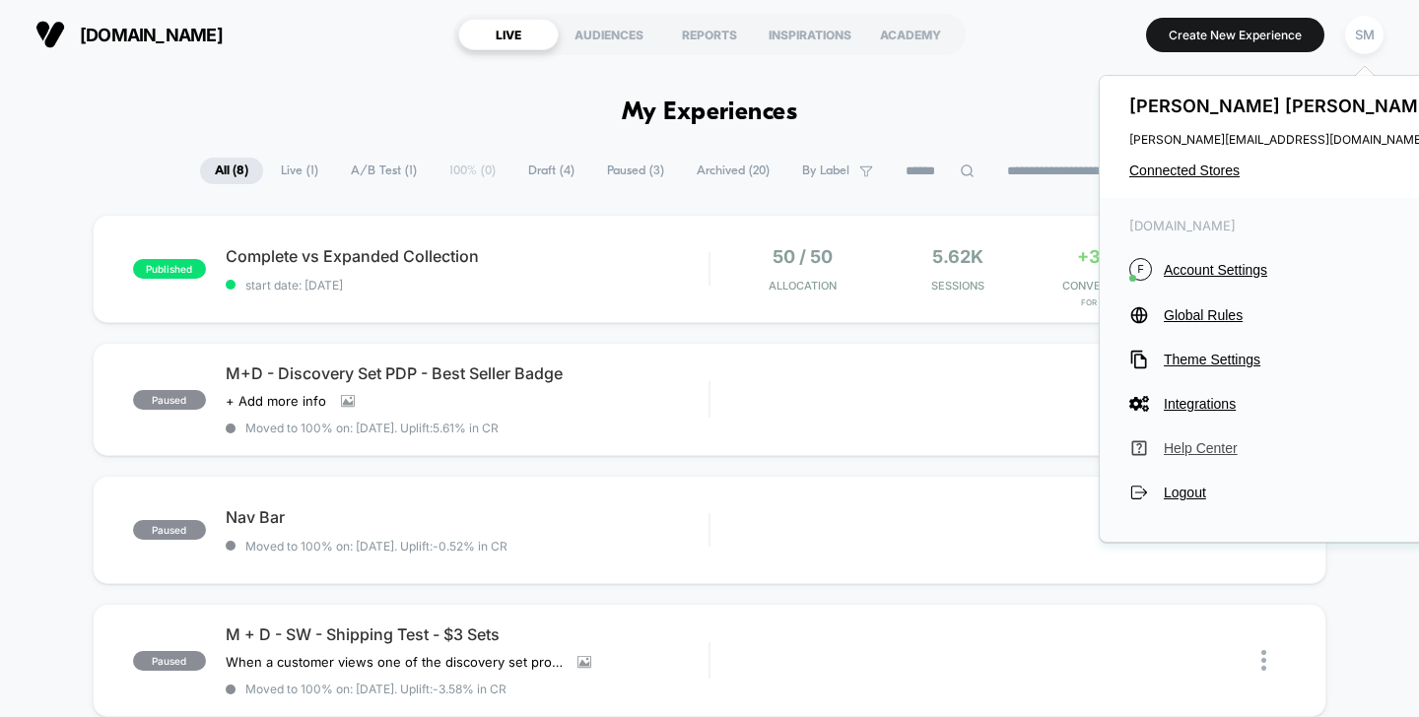
click at [1211, 450] on span "Help Center" at bounding box center [1302, 448] width 277 height 16
click at [483, 261] on span "Complete vs Expanded Collection Click to edit experience details" at bounding box center [468, 256] width 484 height 20
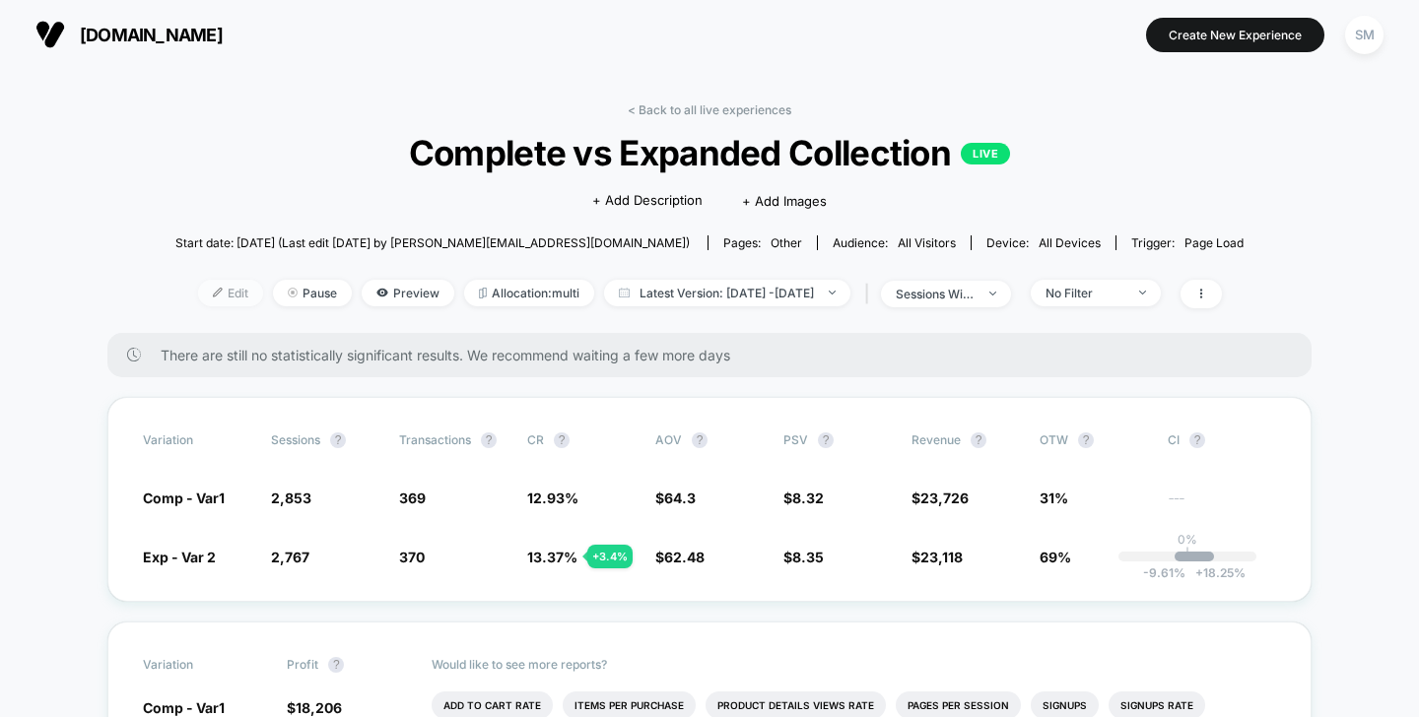
click at [205, 303] on span "Edit" at bounding box center [230, 293] width 65 height 27
